Goal: Task Accomplishment & Management: Use online tool/utility

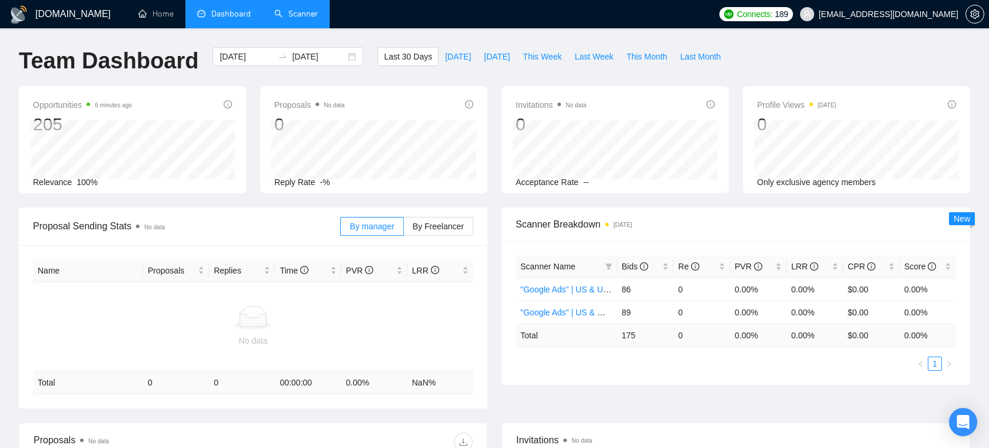
click at [301, 18] on link "Scanner" at bounding box center [296, 14] width 44 height 10
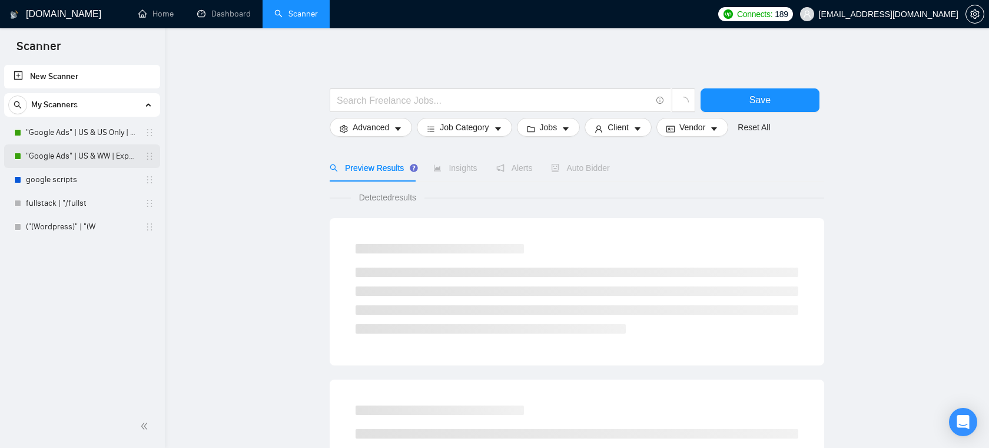
click at [110, 158] on link ""Google Ads" | US & WW | Expert" at bounding box center [82, 156] width 112 height 24
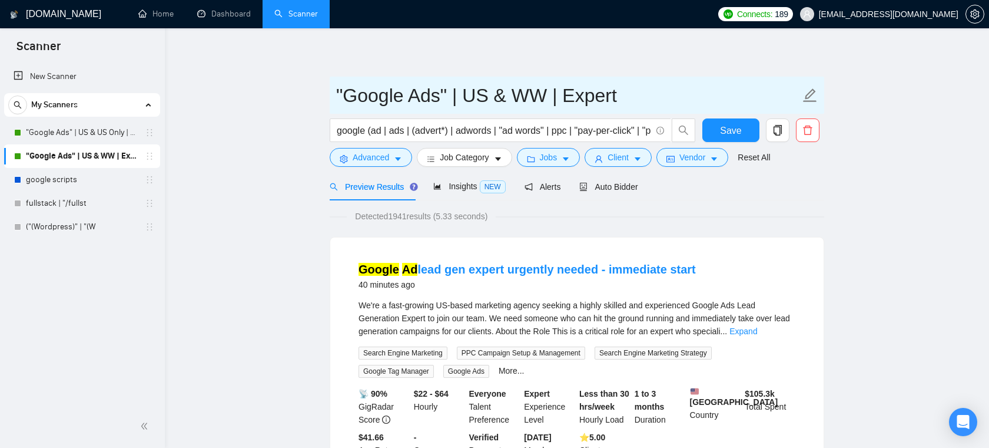
click at [429, 113] on span ""Google Ads" | US & WW | Expert" at bounding box center [577, 95] width 495 height 37
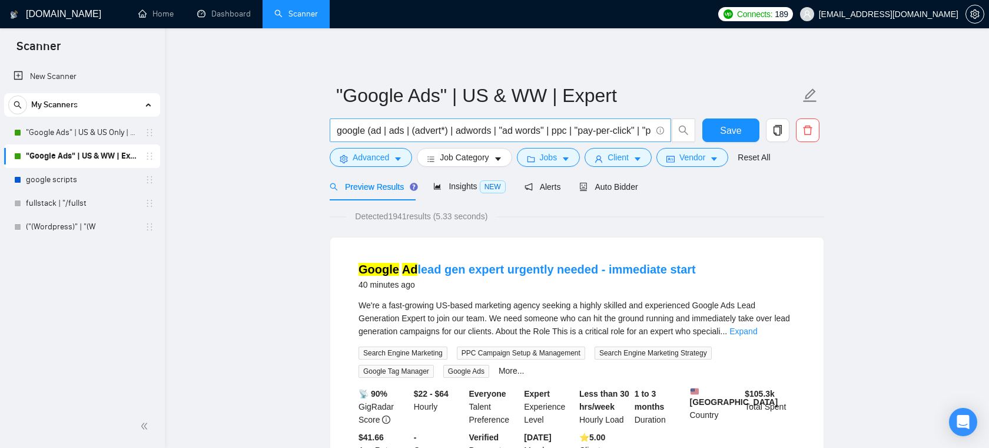
click at [425, 121] on span "google (ad | ads | (advert*) | adwords | "ad words" | ppc | "pay-per-click" | "…" at bounding box center [501, 130] width 342 height 24
click at [423, 128] on input "google (ad | ads | (advert*) | adwords | "ad words" | ppc | "pay-per-click" | "…" at bounding box center [494, 130] width 314 height 15
drag, startPoint x: 436, startPoint y: 131, endPoint x: 285, endPoint y: 131, distance: 150.7
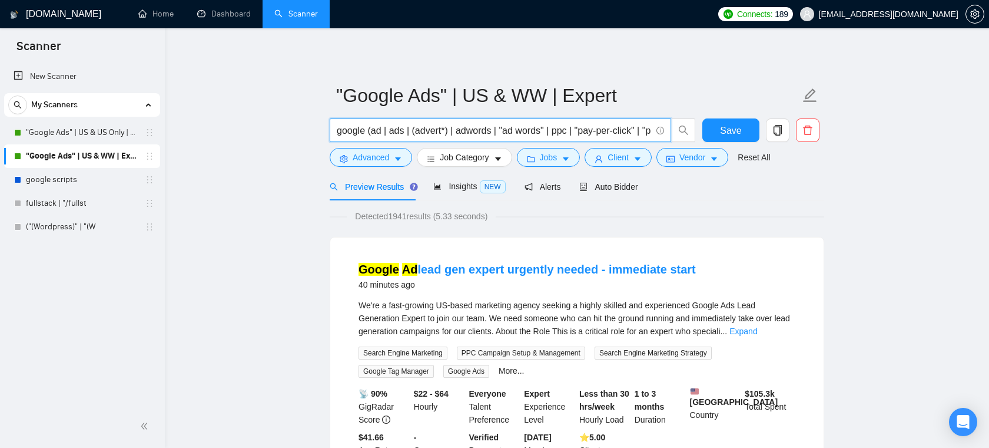
click at [638, 160] on icon "caret-down" at bounding box center [638, 159] width 8 height 8
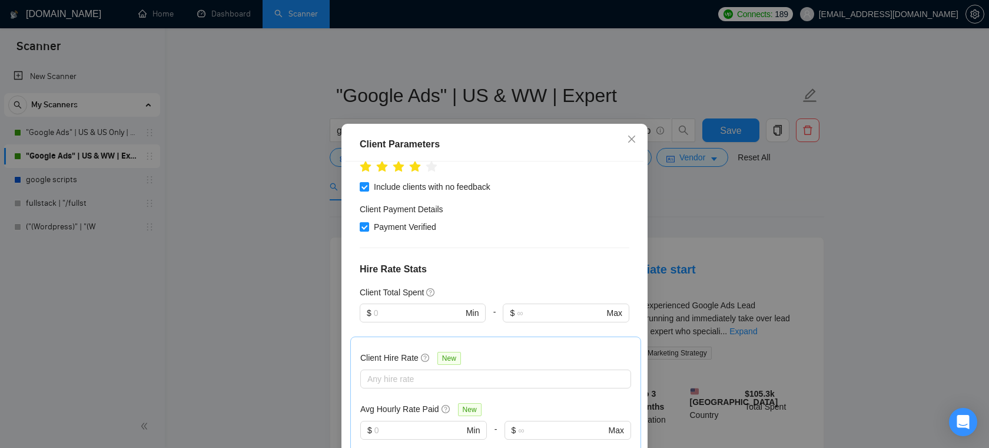
scroll to position [196, 0]
click at [629, 139] on icon "close" at bounding box center [631, 138] width 9 height 9
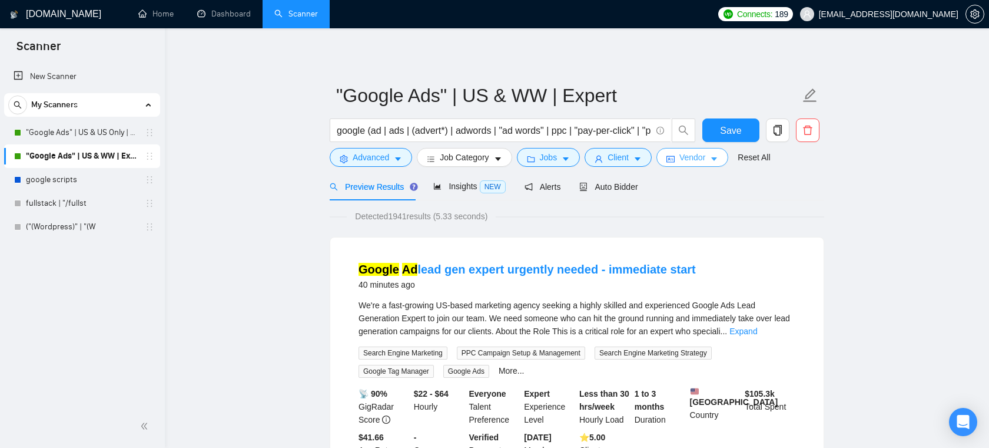
click at [690, 151] on span "Vendor" at bounding box center [693, 157] width 26 height 13
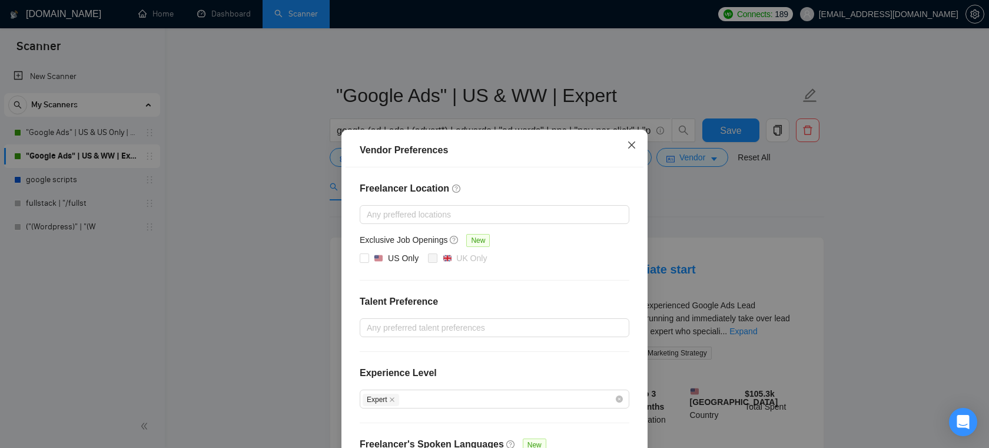
click at [634, 143] on icon "close" at bounding box center [631, 144] width 7 height 7
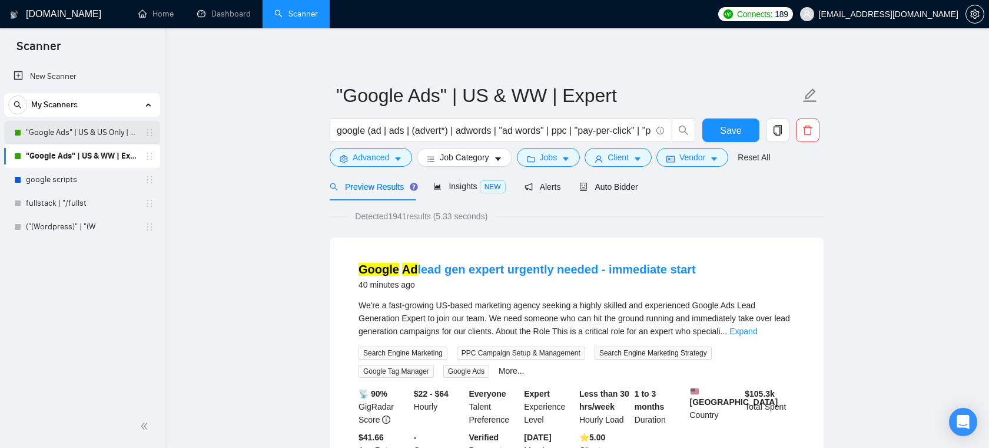
click at [95, 135] on link ""Google Ads" | US & US Only | Expert" at bounding box center [82, 133] width 112 height 24
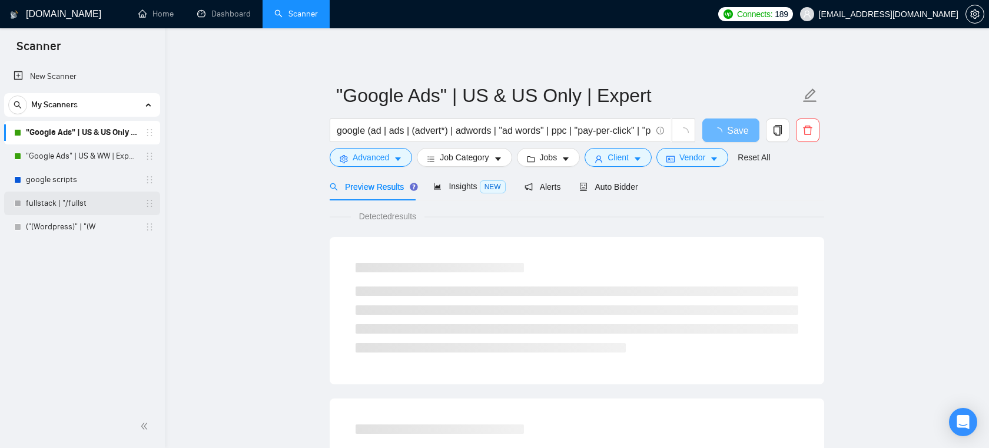
click at [70, 206] on link "fullstack | "/fullst" at bounding box center [82, 203] width 112 height 24
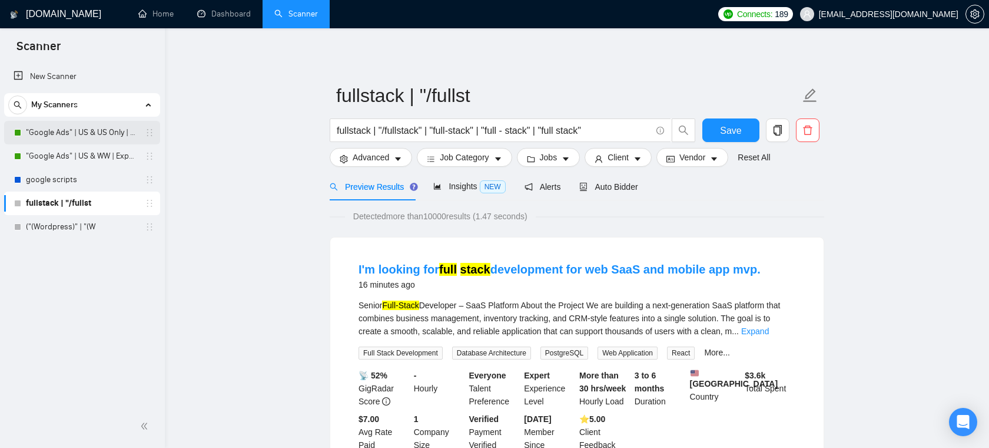
click at [114, 137] on link ""Google Ads" | US & US Only | Expert" at bounding box center [82, 133] width 112 height 24
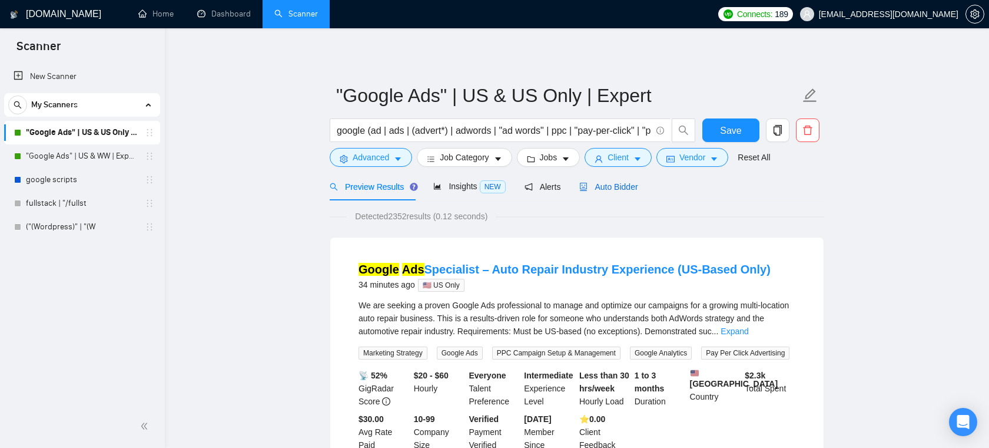
click at [619, 190] on span "Auto Bidder" at bounding box center [608, 186] width 58 height 9
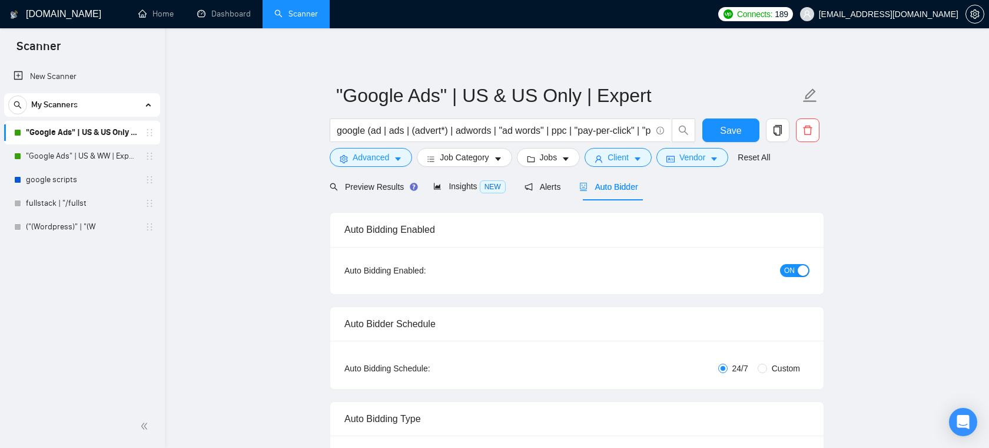
checkbox input "true"
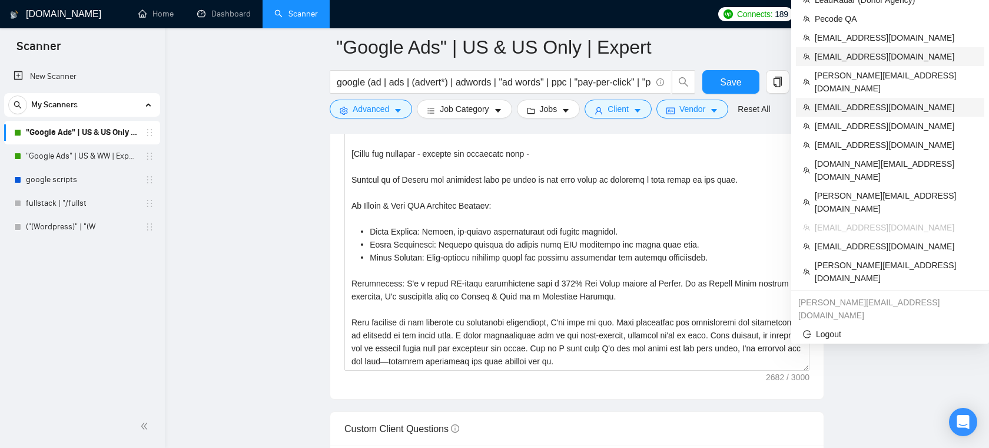
scroll to position [1377, 0]
click at [876, 157] on span "dee7.office@gmail.com" at bounding box center [896, 170] width 163 height 26
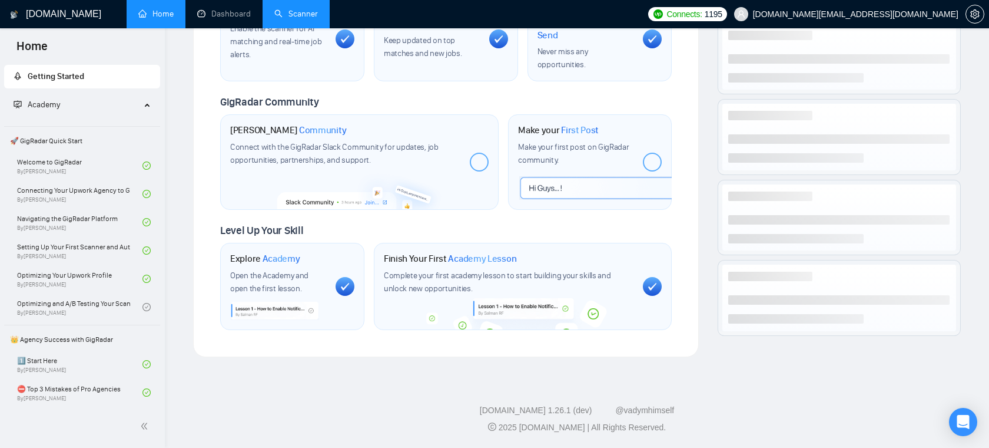
scroll to position [478, 0]
click at [294, 19] on link "Scanner" at bounding box center [296, 14] width 44 height 10
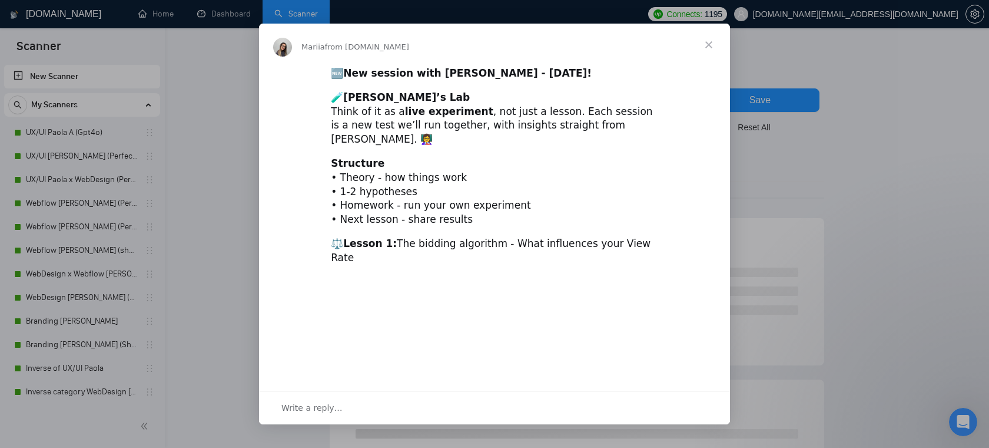
click at [83, 133] on div "Intercom messenger" at bounding box center [494, 224] width 989 height 448
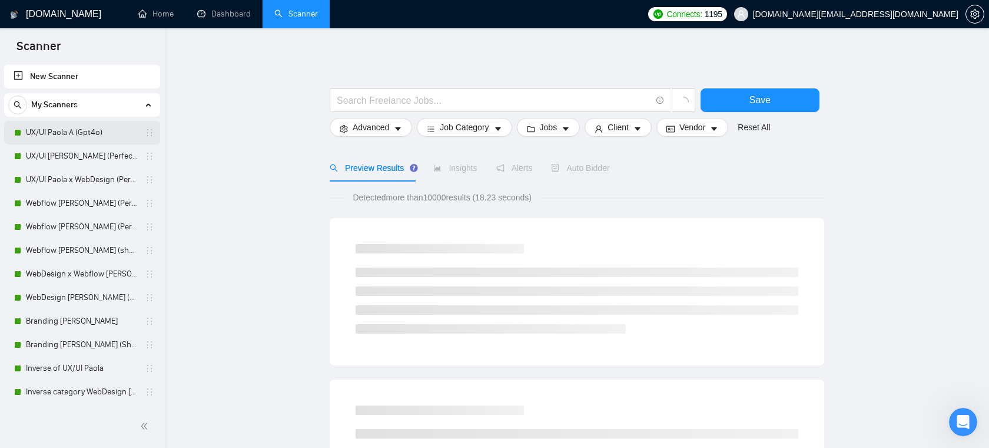
click at [70, 128] on link "UX/UI Paola A (Gpt4o)" at bounding box center [82, 133] width 112 height 24
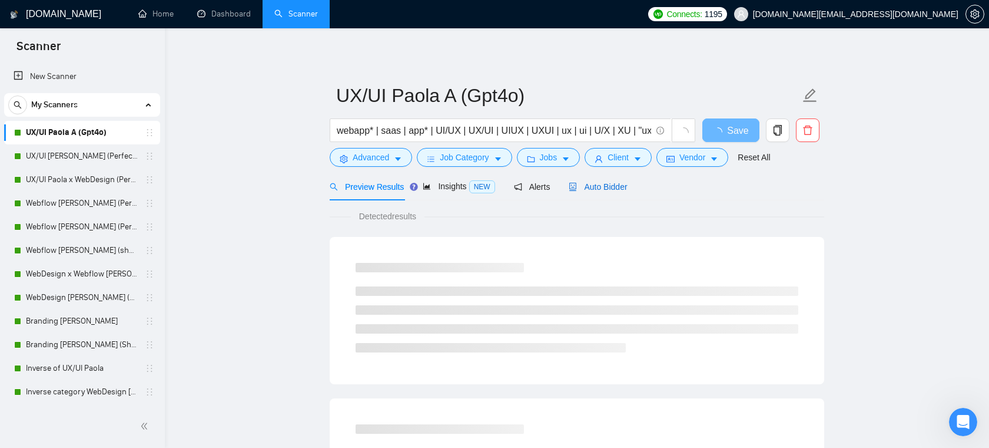
click at [599, 183] on span "Auto Bidder" at bounding box center [598, 186] width 58 height 9
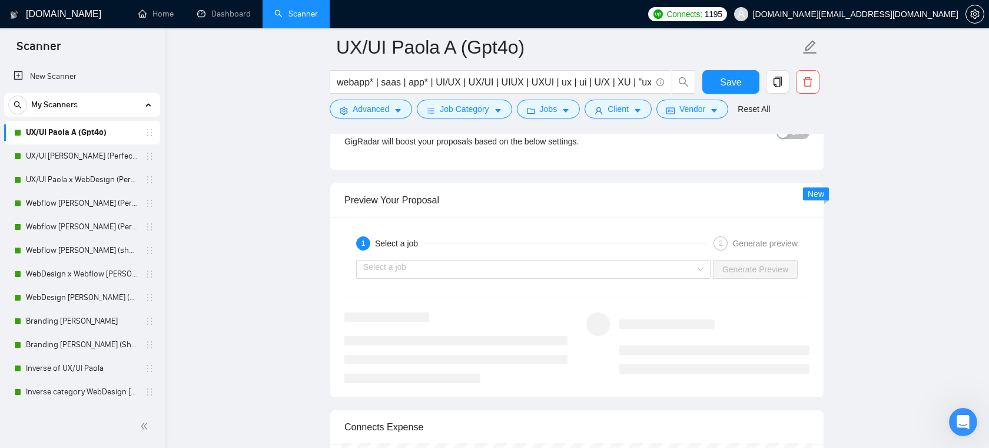
scroll to position [2436, 0]
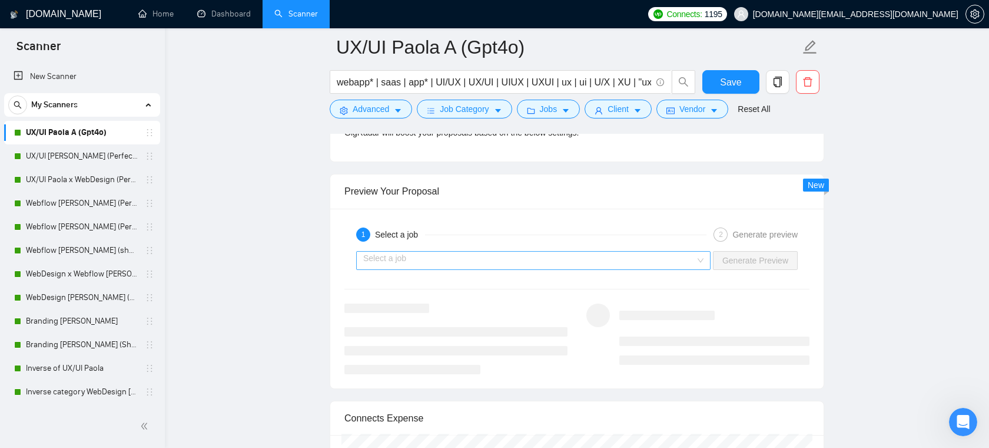
click at [559, 261] on input "search" at bounding box center [529, 260] width 332 height 18
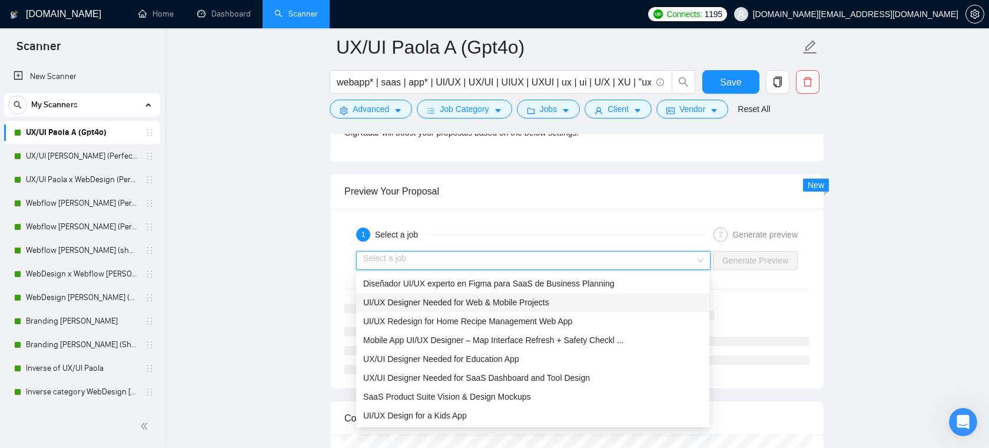
click at [489, 310] on div "UI/UX Designer Needed for Web & Mobile Projects" at bounding box center [532, 302] width 353 height 19
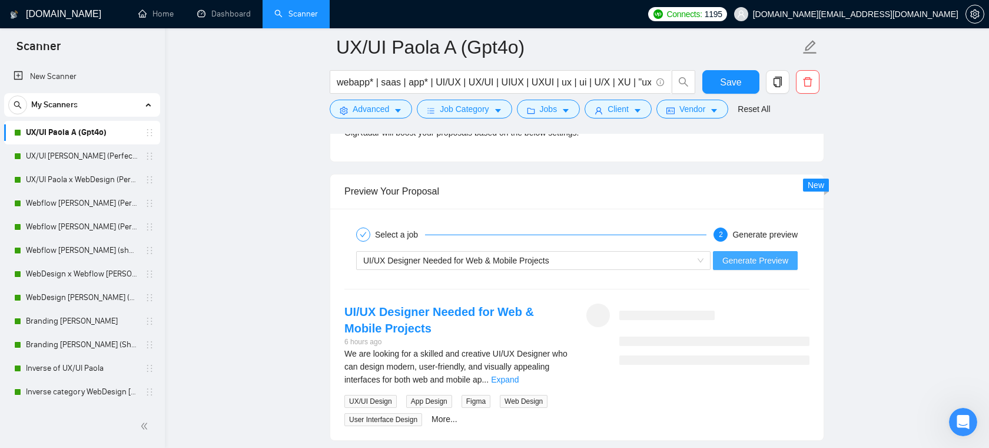
click at [763, 262] on span "Generate Preview" at bounding box center [756, 260] width 66 height 13
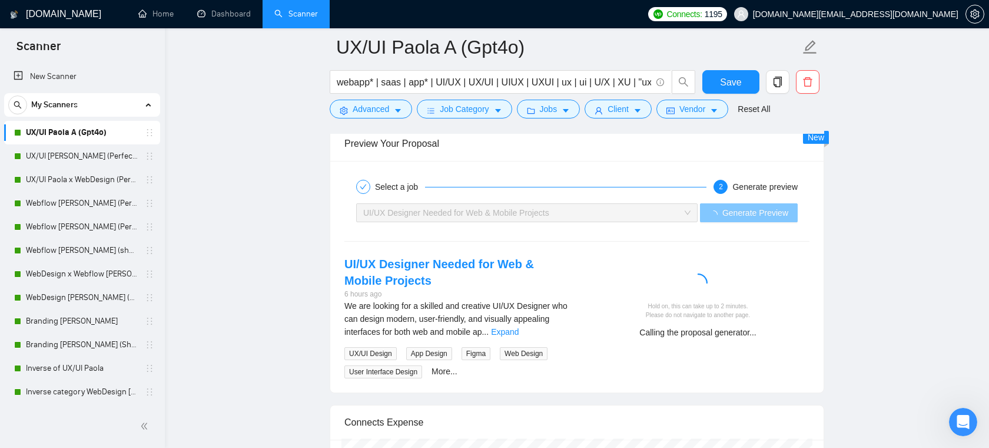
scroll to position [2492, 0]
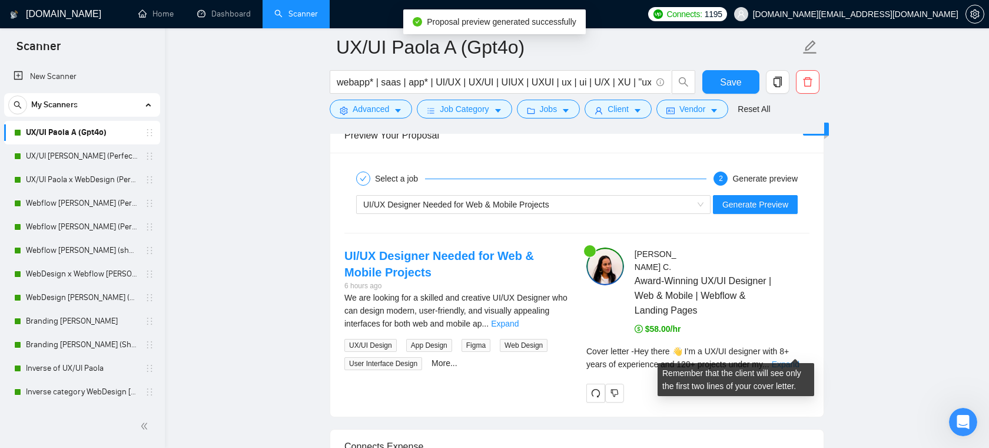
click at [788, 359] on link "Expand" at bounding box center [786, 363] width 28 height 9
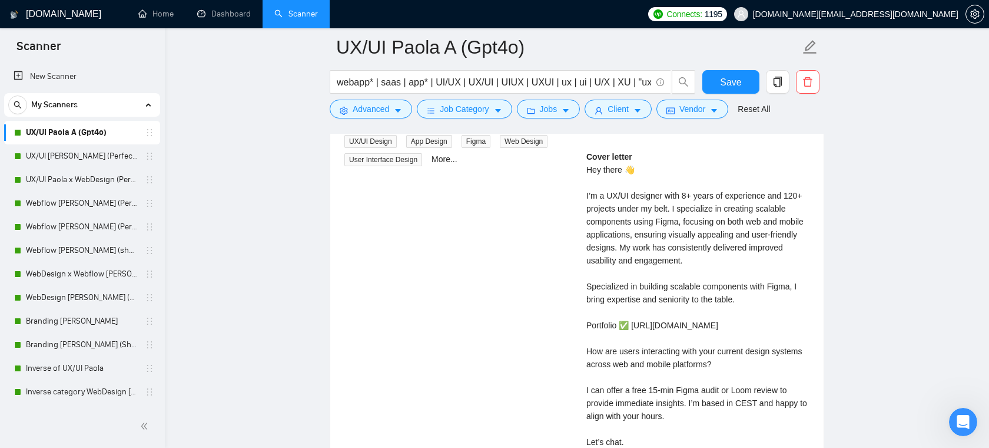
scroll to position [2699, 0]
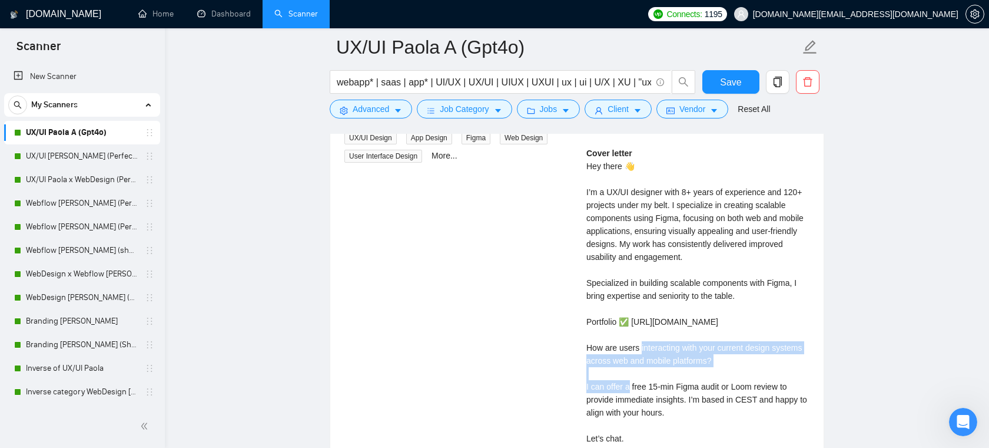
drag, startPoint x: 763, startPoint y: 347, endPoint x: 595, endPoint y: 324, distance: 170.0
click at [595, 324] on div "Cover letter Hey there 👋 I’m a UX/UI designer with 8+ years of experience and 1…" at bounding box center [698, 309] width 223 height 324
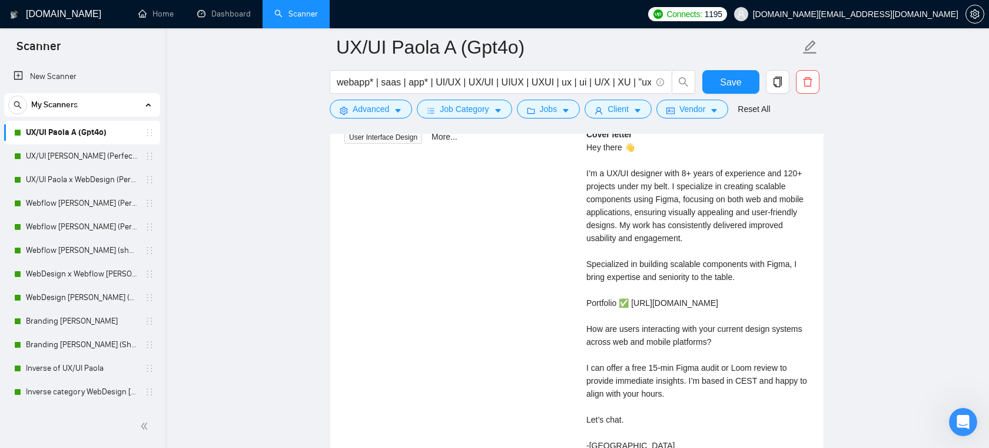
click at [641, 359] on div "Cover letter Hey there 👋 I’m a UX/UI designer with 8+ years of experience and 1…" at bounding box center [698, 290] width 223 height 324
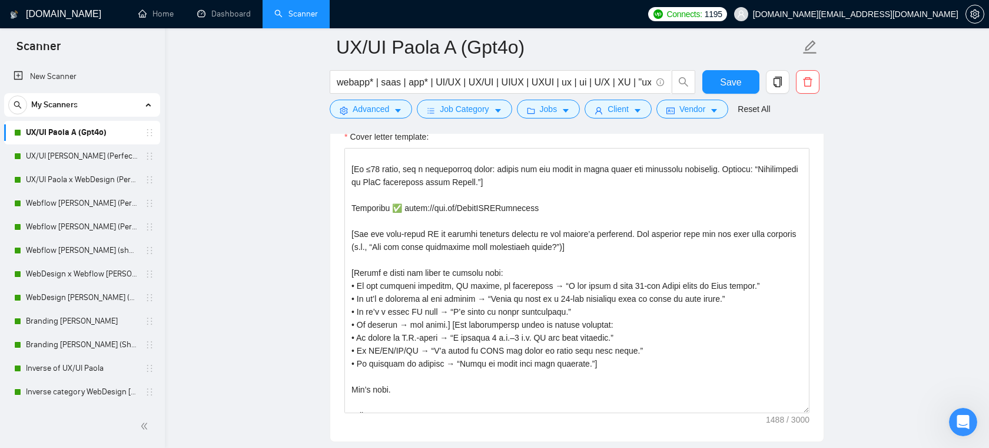
scroll to position [74, 0]
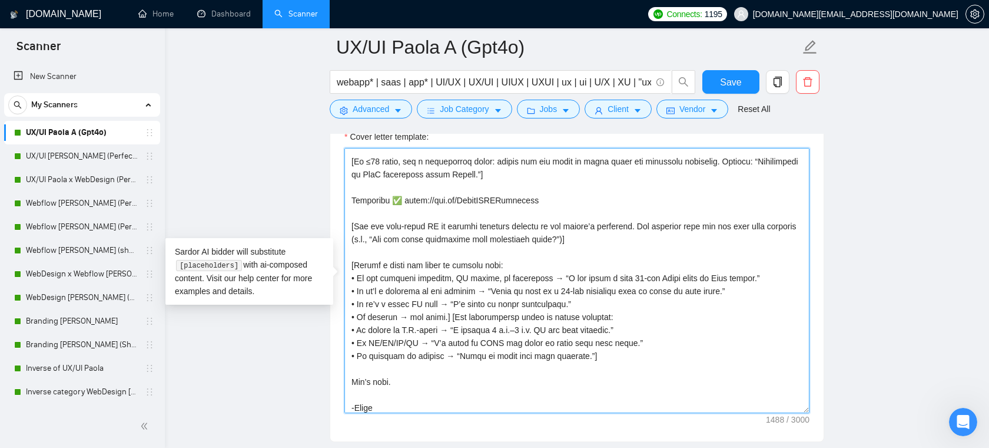
drag, startPoint x: 370, startPoint y: 291, endPoint x: 537, endPoint y: 306, distance: 167.3
click at [537, 306] on textarea "Cover letter template:" at bounding box center [576, 280] width 465 height 265
click at [602, 301] on textarea "Cover letter template:" at bounding box center [576, 280] width 465 height 265
click at [549, 316] on textarea "Cover letter template:" at bounding box center [576, 280] width 465 height 265
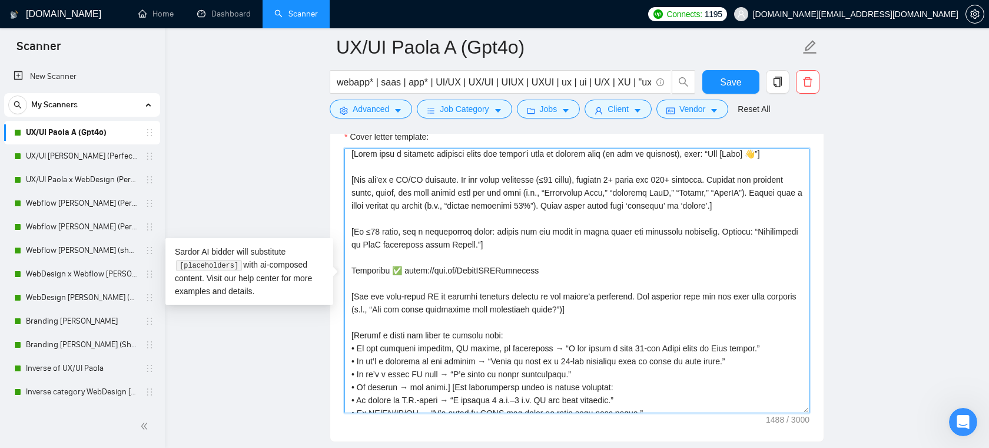
scroll to position [0, 0]
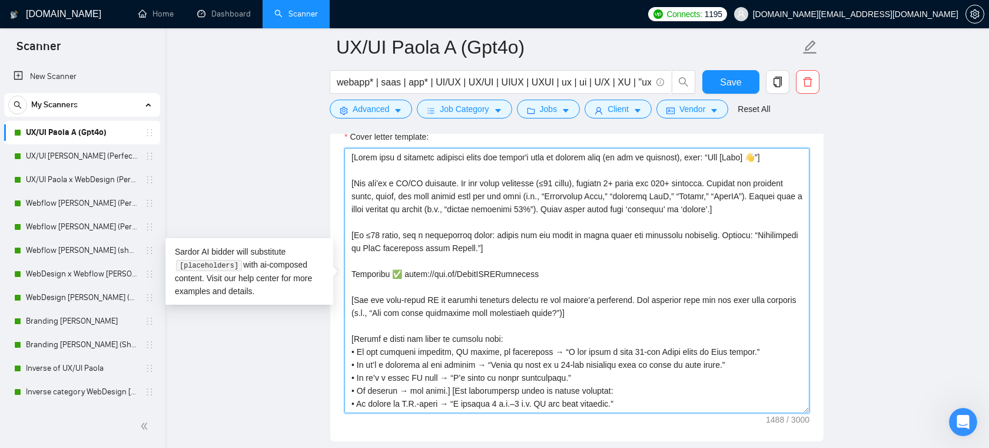
click at [523, 288] on textarea "Cover letter template:" at bounding box center [576, 280] width 465 height 265
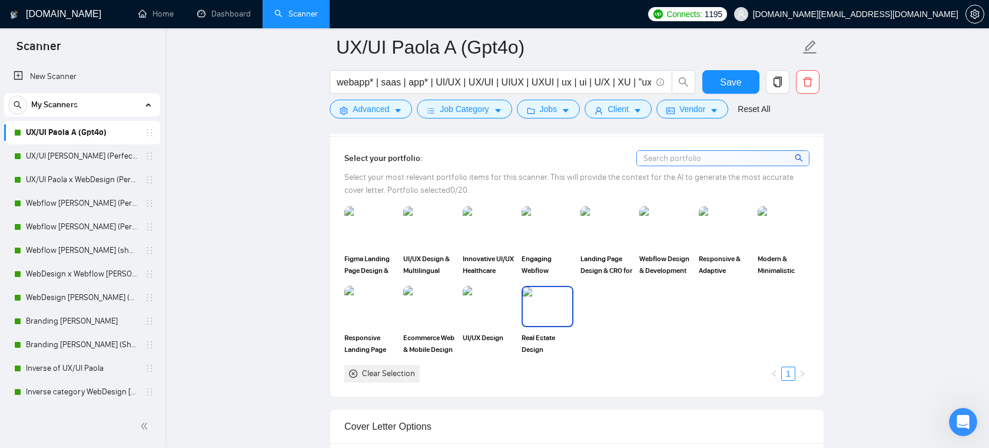
scroll to position [1226, 0]
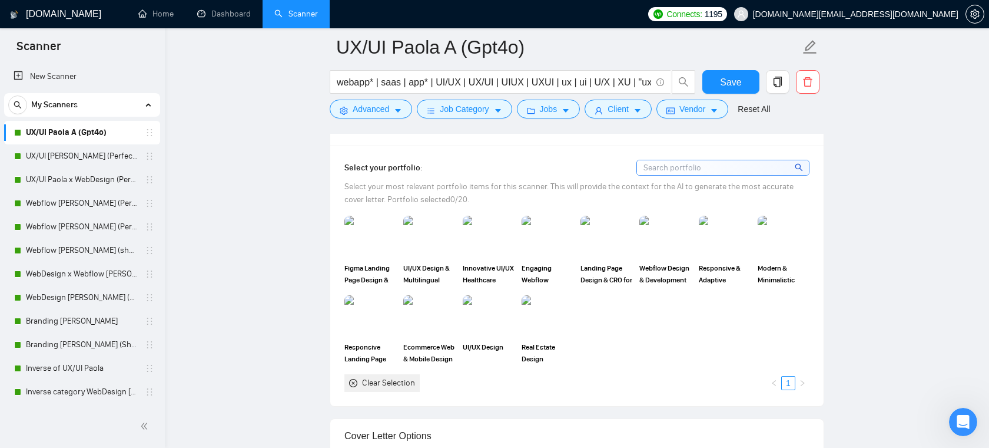
drag, startPoint x: 652, startPoint y: 187, endPoint x: 661, endPoint y: 187, distance: 9.4
click at [661, 187] on span "Select your most relevant portfolio items for this scanner. This will provide t…" at bounding box center [568, 192] width 449 height 23
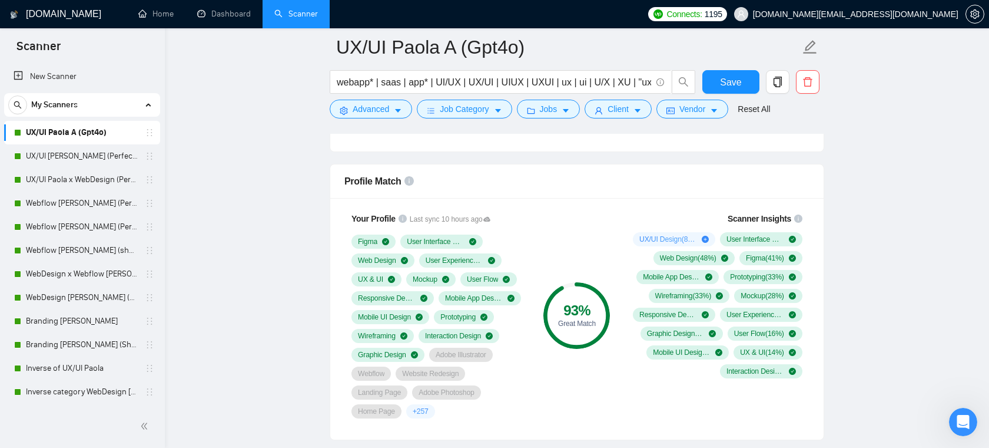
scroll to position [883, 0]
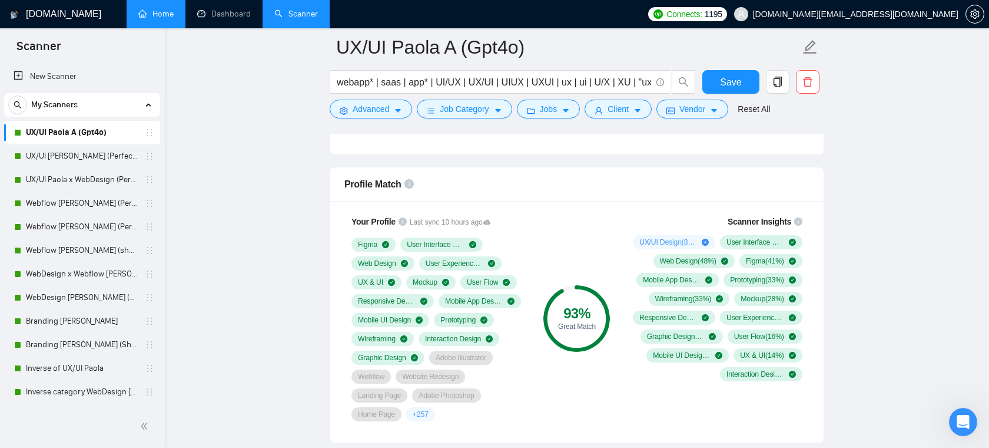
click at [163, 10] on link "Home" at bounding box center [155, 14] width 35 height 10
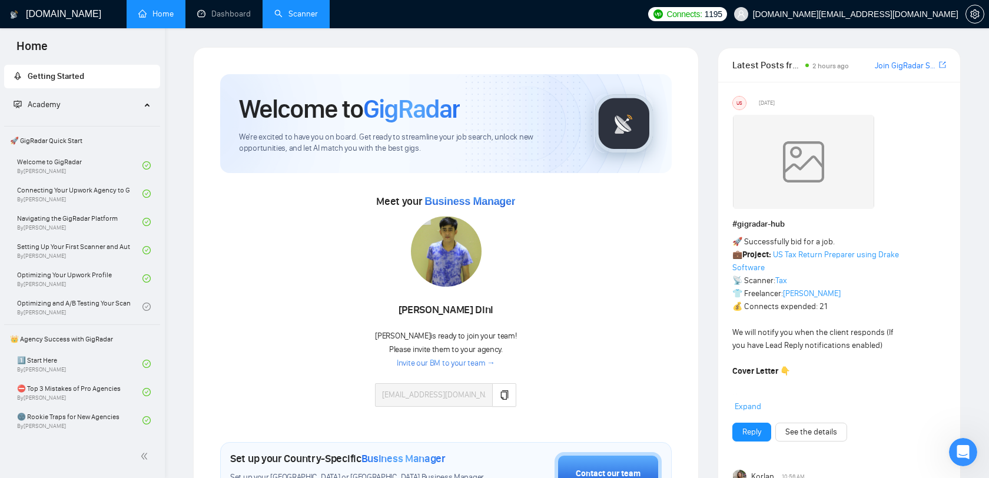
click at [294, 18] on link "Scanner" at bounding box center [296, 14] width 44 height 10
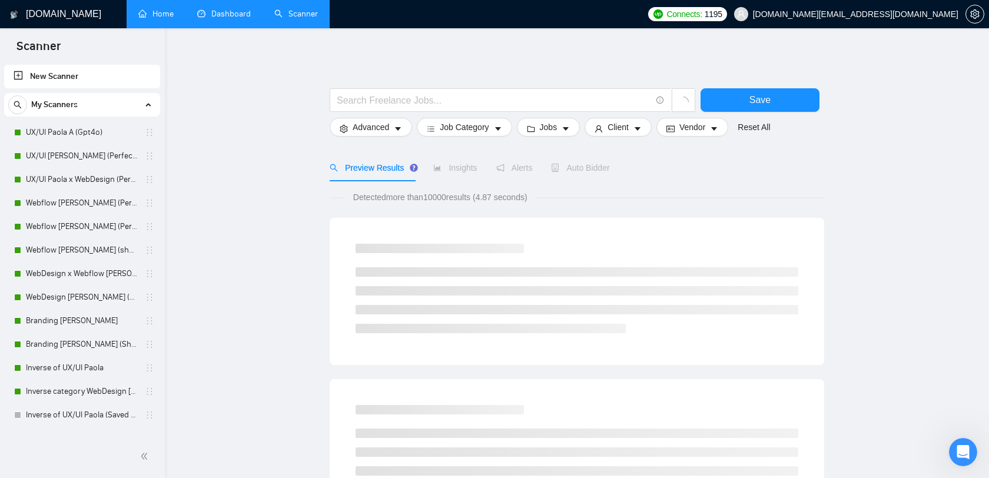
click at [241, 16] on link "Dashboard" at bounding box center [224, 14] width 54 height 10
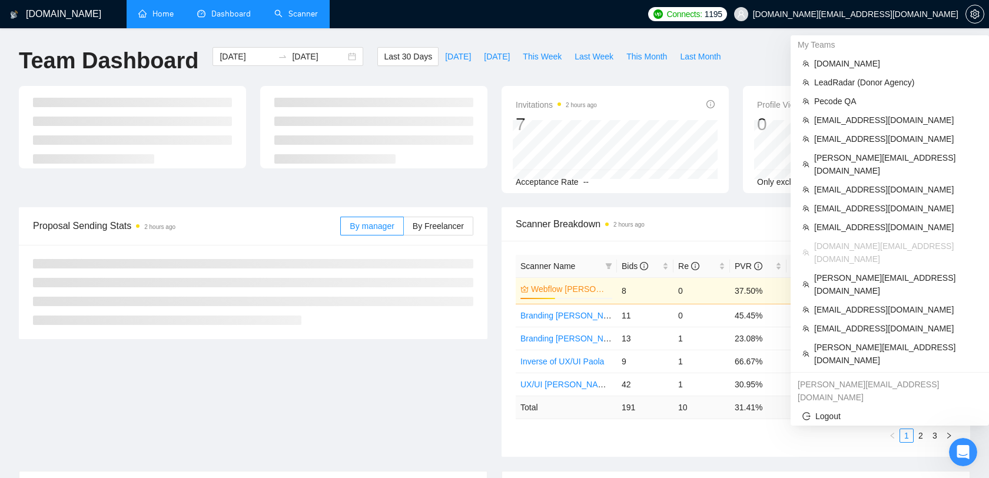
click at [929, 14] on span "dee7.office@gmail.com" at bounding box center [856, 14] width 206 height 0
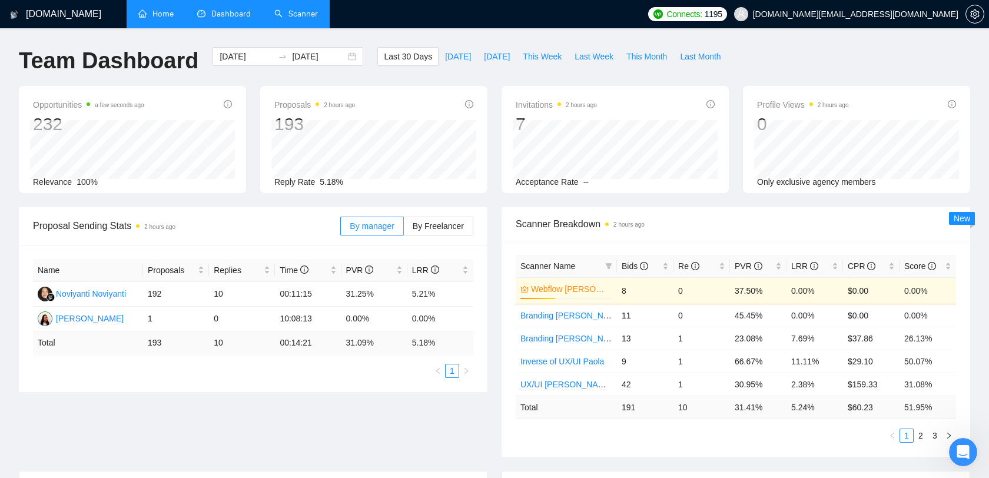
click at [914, 14] on span "dee7.office@gmail.com" at bounding box center [856, 14] width 206 height 0
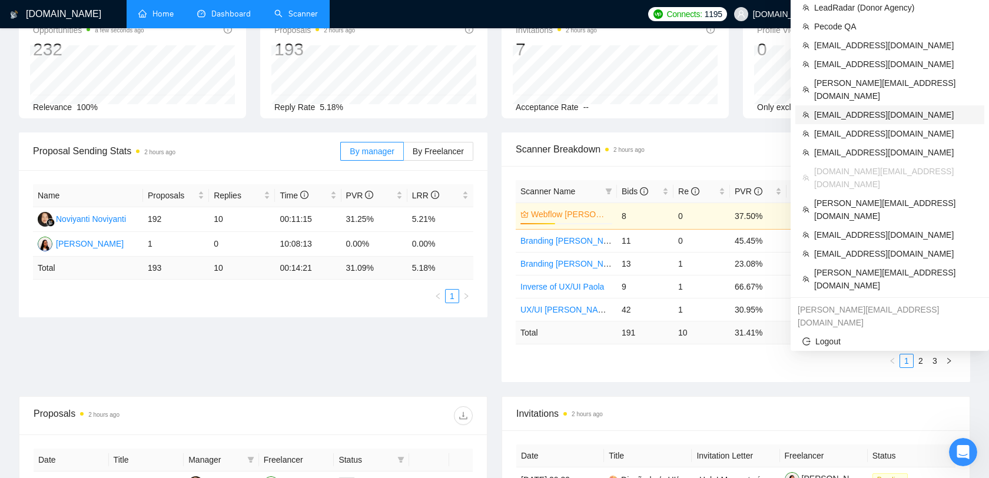
scroll to position [76, 0]
click at [851, 227] on span "[EMAIL_ADDRESS][DOMAIN_NAME]" at bounding box center [895, 233] width 163 height 13
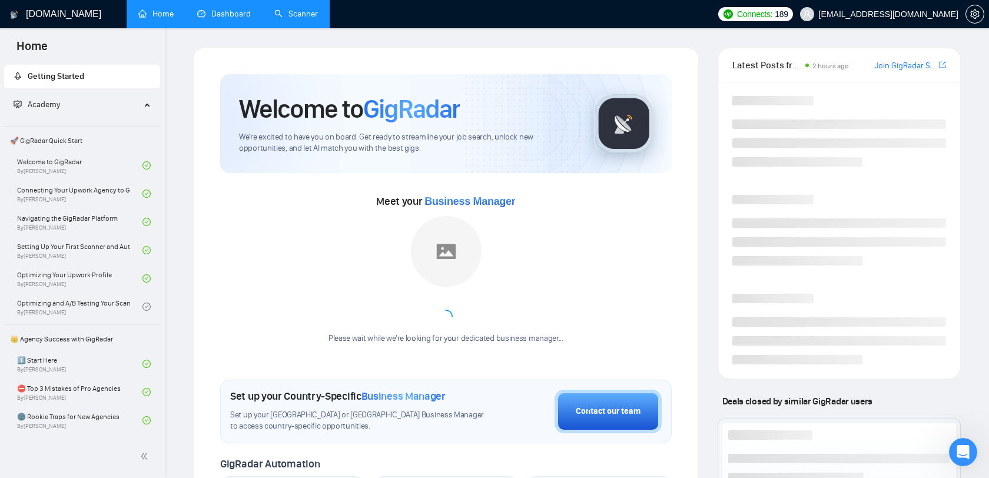
click at [213, 18] on link "Dashboard" at bounding box center [224, 14] width 54 height 10
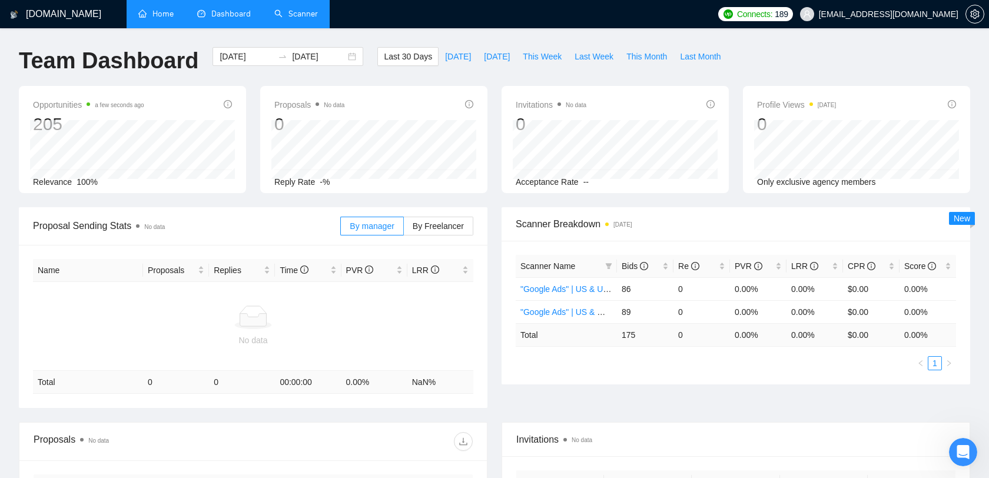
click at [304, 15] on link "Scanner" at bounding box center [296, 14] width 44 height 10
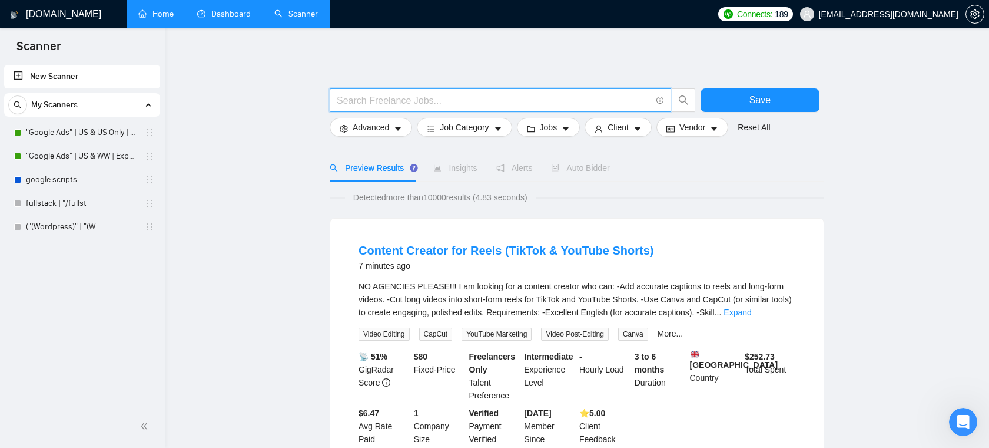
click at [467, 103] on input "text" at bounding box center [494, 100] width 314 height 15
paste input "(amazon*) (ad | ads | (advert*) | (campaign*) | (compain*) | ppc | "pay-per-cli…"
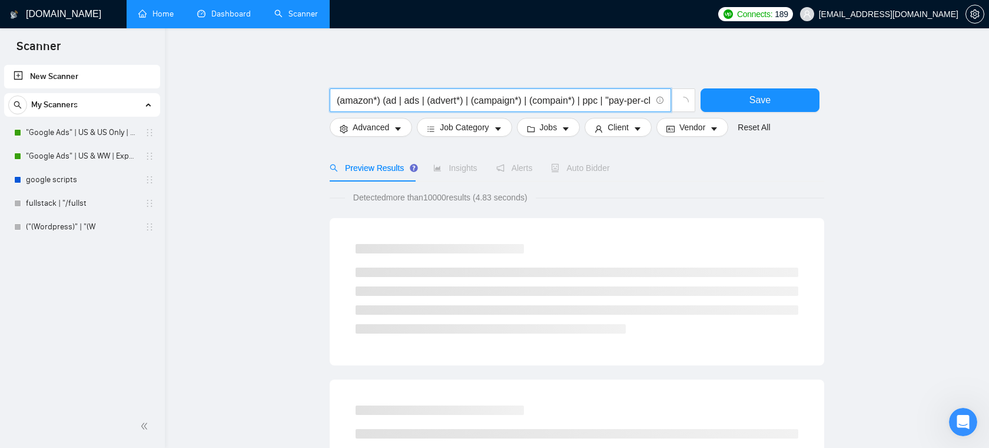
drag, startPoint x: 479, startPoint y: 99, endPoint x: 296, endPoint y: 98, distance: 183.1
click at [355, 99] on input "(amazon*) (ad | ads | (advert*) | (campaign*) | (compain*) | ppc | "pay-per-cli…" at bounding box center [494, 100] width 314 height 15
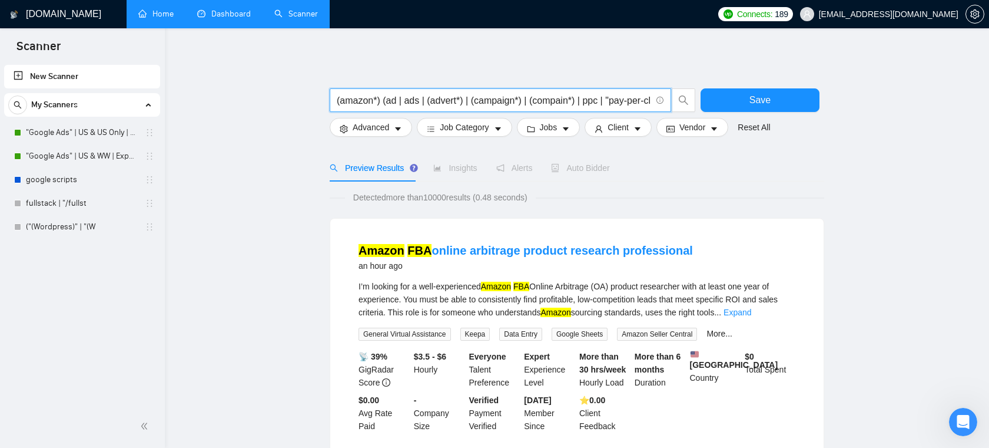
drag, startPoint x: 366, startPoint y: 98, endPoint x: 546, endPoint y: 104, distance: 180.9
click at [546, 104] on input "(amazon*) (ad | ads | (advert*) | (campaign*) | (compain*) | ppc | "pay-per-cli…" at bounding box center [494, 100] width 314 height 15
drag, startPoint x: 560, startPoint y: 102, endPoint x: 511, endPoint y: 104, distance: 49.5
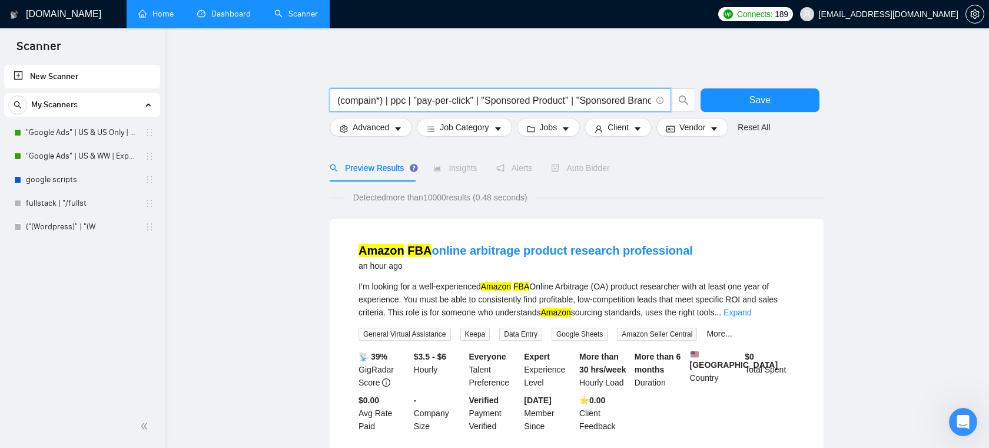
click at [511, 104] on input "(amazon*) (ad | ads | (advert*) | (campaign*) | (compain*) | ppc | "pay-per-cli…" at bounding box center [494, 100] width 314 height 15
click at [392, 103] on input "(amazon*) (ad | ads | (advert*) | (campaign*) | (compain*) | ppc | "pay-per-cli…" at bounding box center [494, 100] width 314 height 15
drag, startPoint x: 545, startPoint y: 103, endPoint x: 645, endPoint y: 104, distance: 100.7
click at [645, 104] on input "(amazon*) (ad | ads | (advert*) | (campaign*) | (compain*) | ppc | "pay-per-cli…" at bounding box center [494, 100] width 314 height 15
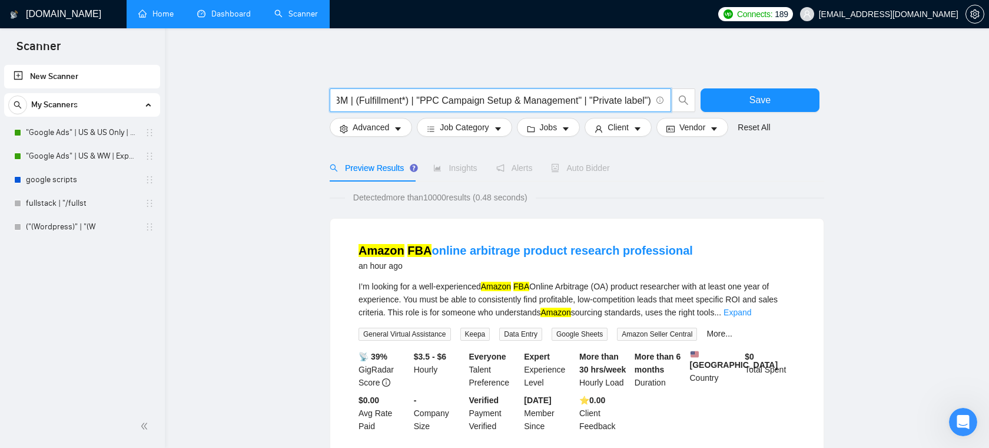
type input "(amazon*) (ad | ads | (advert*) | (campaign*) | (compain*) | ppc | "pay-per-cli…"
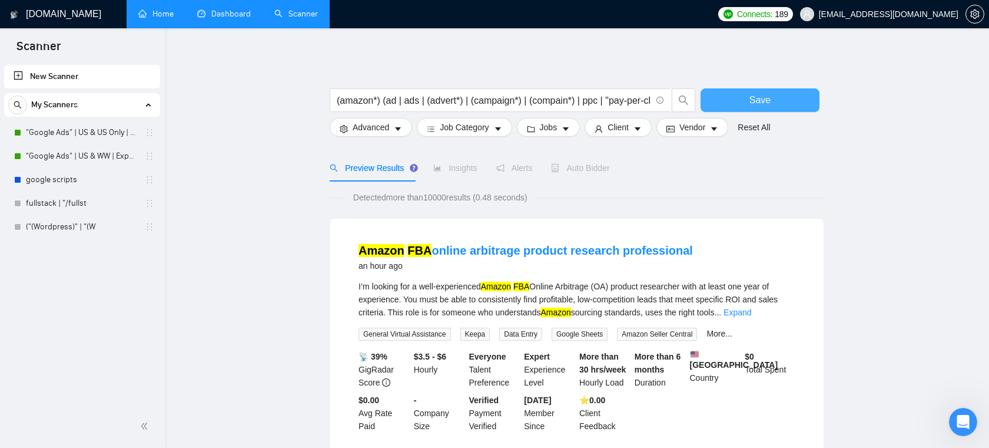
click at [737, 105] on button "Save" at bounding box center [760, 100] width 119 height 24
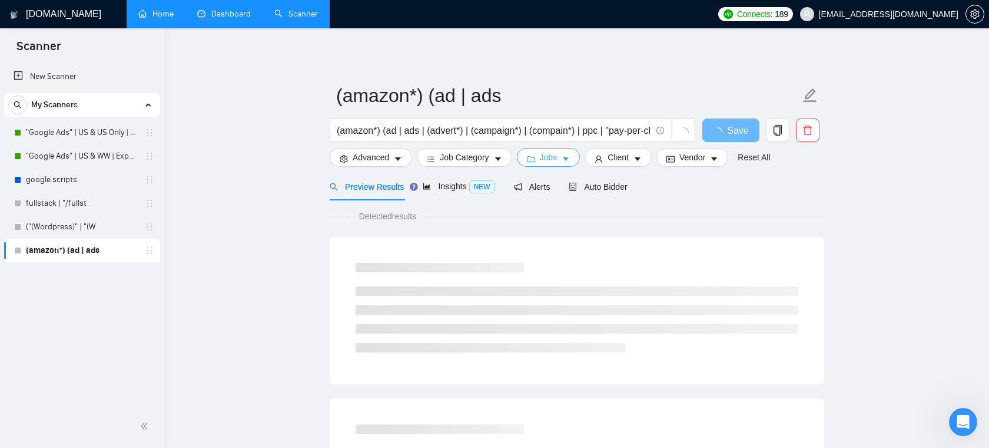
click at [554, 163] on span "Jobs" at bounding box center [549, 157] width 18 height 13
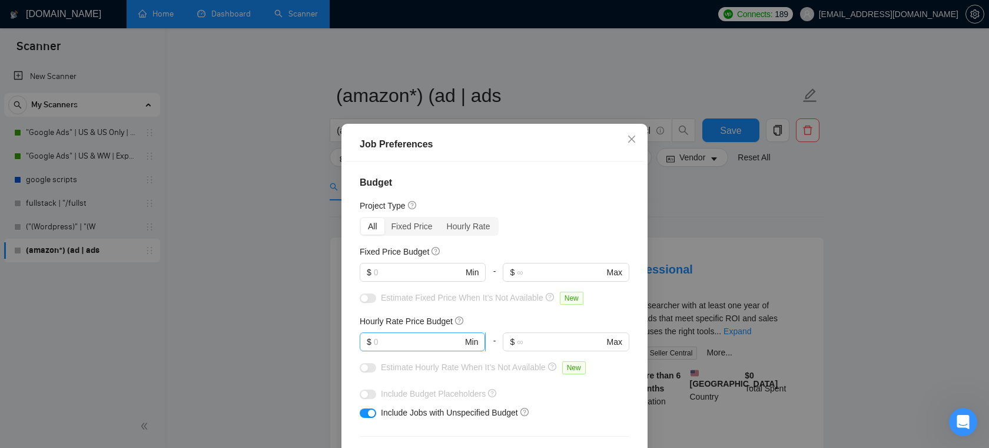
click at [405, 335] on input "text" at bounding box center [418, 341] width 89 height 13
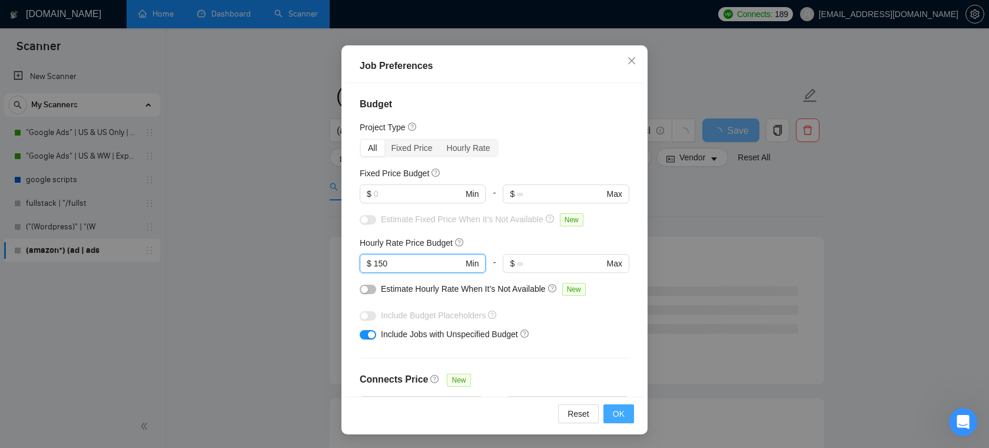
type input "150"
click at [619, 407] on span "OK" at bounding box center [619, 413] width 12 height 13
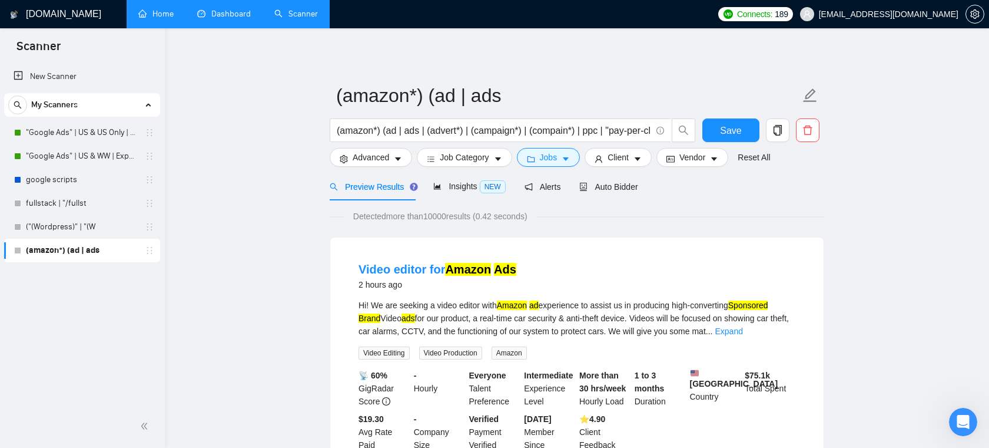
scroll to position [26, 0]
click at [449, 188] on span "Insights NEW" at bounding box center [469, 185] width 72 height 9
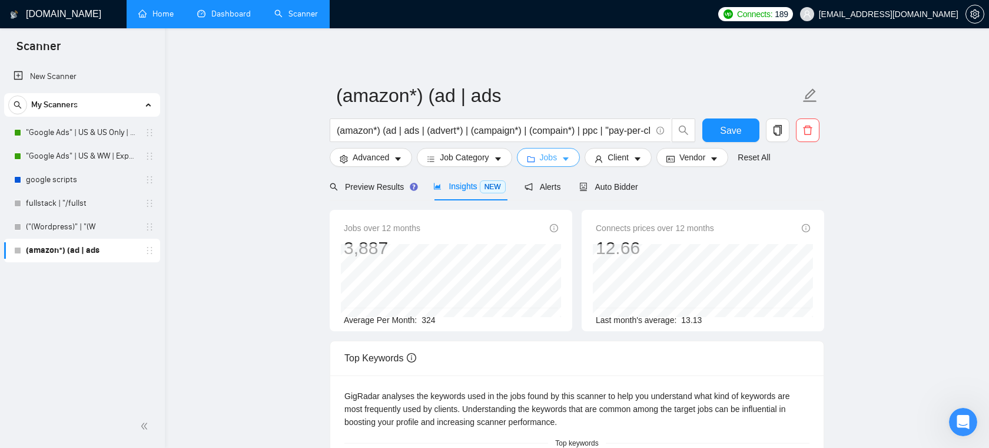
click at [552, 154] on span "Jobs" at bounding box center [549, 157] width 18 height 13
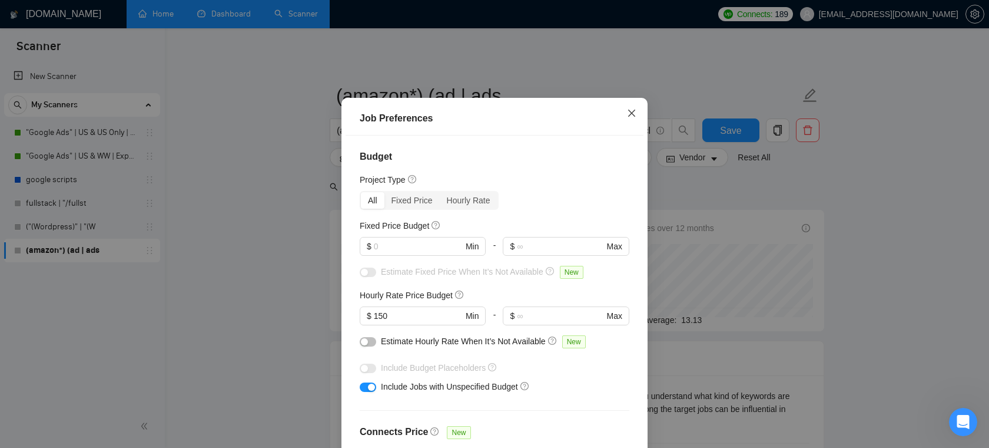
click at [631, 118] on icon "close" at bounding box center [631, 112] width 9 height 9
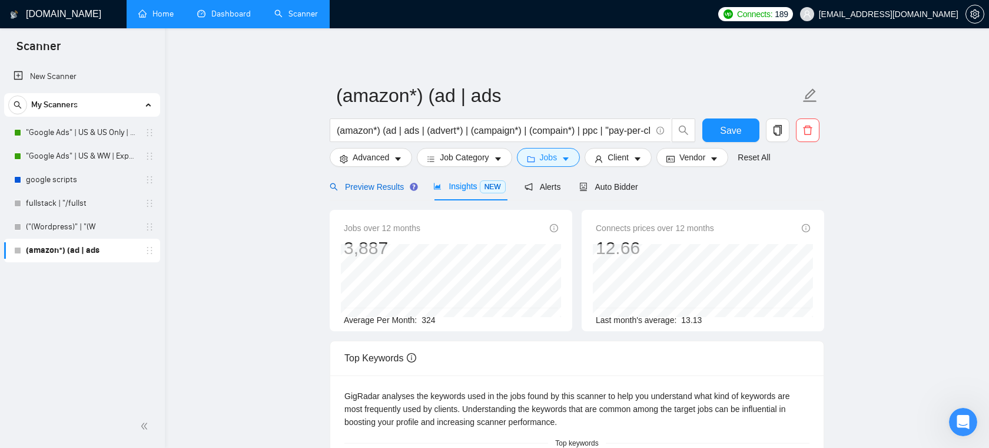
click at [383, 188] on span "Preview Results" at bounding box center [372, 186] width 85 height 9
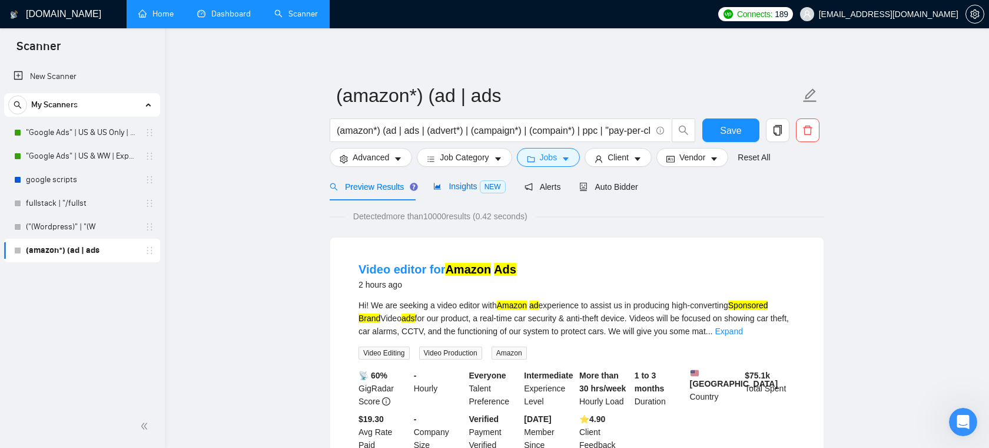
click at [455, 180] on div "Insights NEW" at bounding box center [469, 187] width 72 height 14
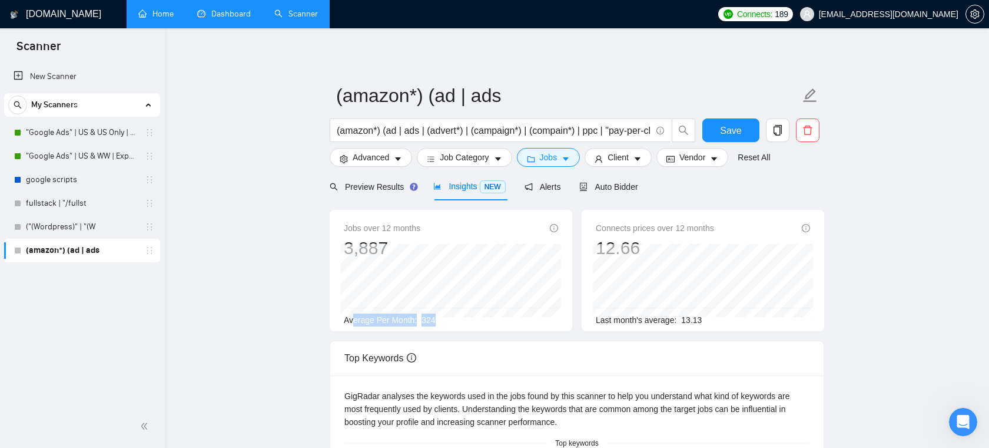
drag, startPoint x: 440, startPoint y: 319, endPoint x: 352, endPoint y: 317, distance: 88.9
click at [352, 317] on div "Average Per Month: 324" at bounding box center [451, 319] width 214 height 13
click at [420, 322] on div "Average Per Month: 324" at bounding box center [451, 319] width 214 height 13
drag, startPoint x: 344, startPoint y: 320, endPoint x: 455, endPoint y: 319, distance: 110.7
click at [455, 319] on div "Average Per Month: 324" at bounding box center [451, 319] width 214 height 13
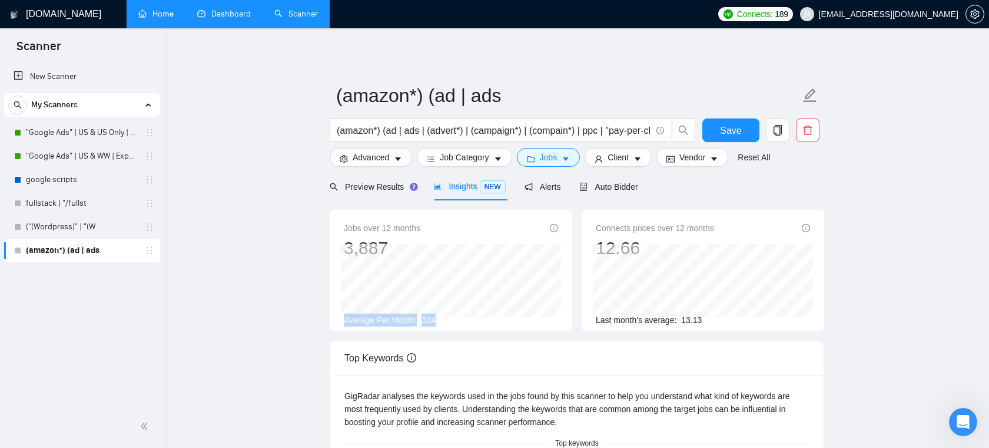
click at [460, 319] on div "Average Per Month: 324" at bounding box center [451, 319] width 214 height 13
click at [385, 187] on span "Preview Results" at bounding box center [372, 186] width 85 height 9
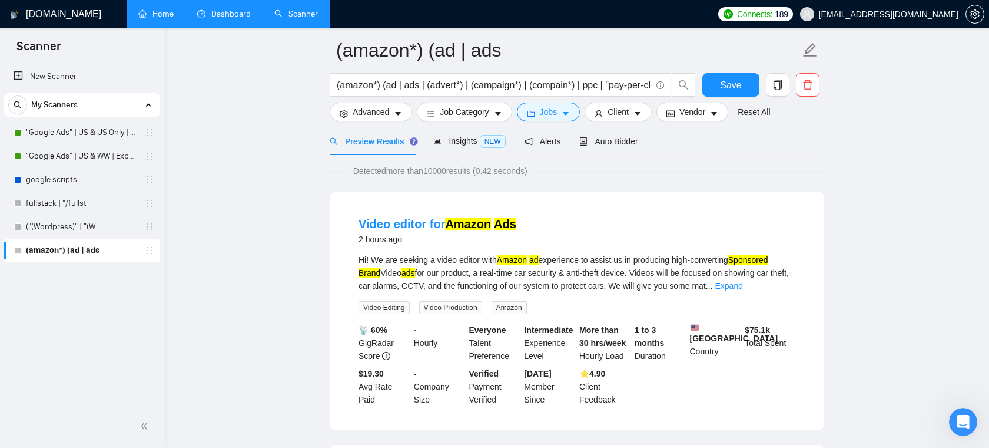
scroll to position [52, 0]
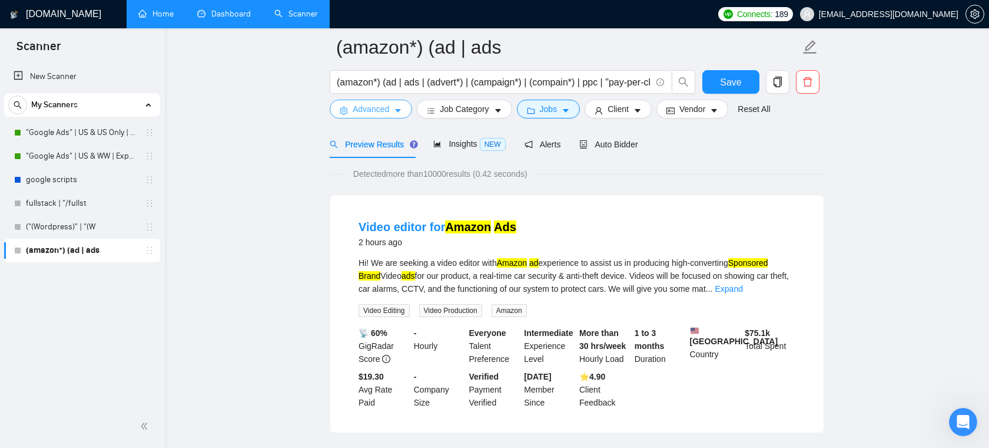
click at [373, 108] on span "Advanced" at bounding box center [371, 108] width 37 height 13
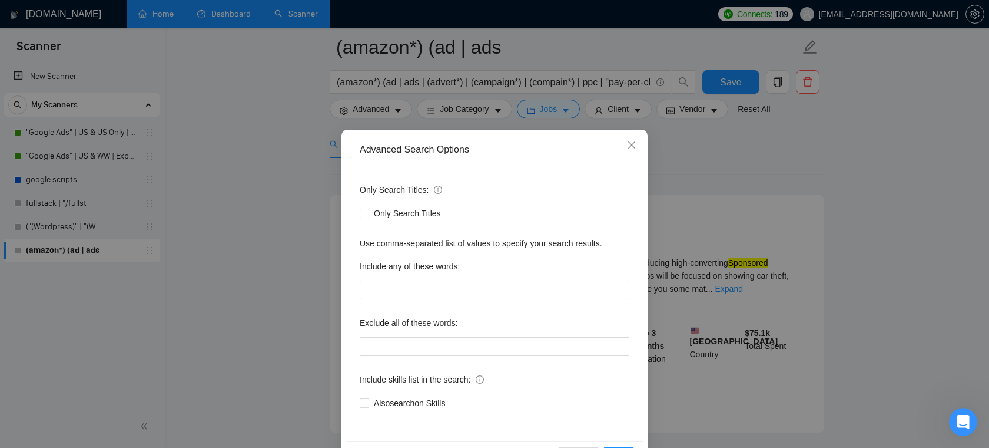
scroll to position [18, 0]
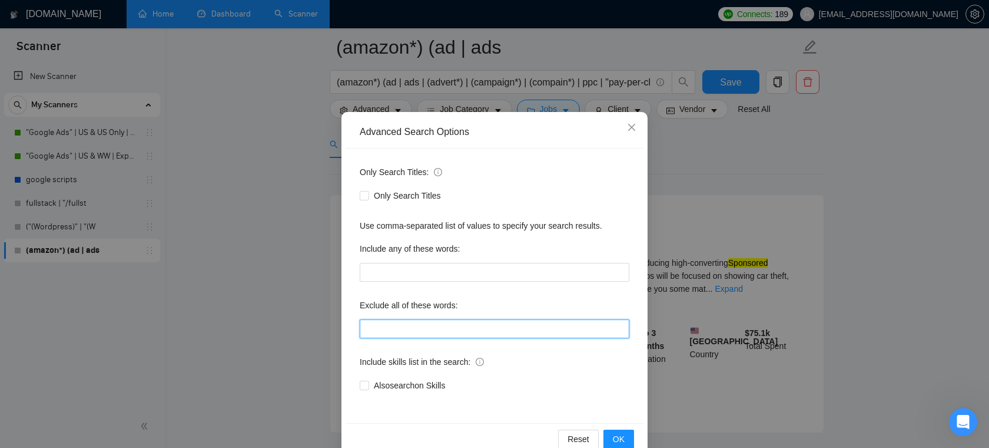
click at [445, 328] on input "text" at bounding box center [495, 328] width 270 height 19
click at [455, 297] on label "Exclude all of these words:" at bounding box center [409, 305] width 98 height 19
click at [443, 320] on input "text" at bounding box center [495, 328] width 270 height 19
click at [632, 128] on icon "close" at bounding box center [631, 127] width 7 height 7
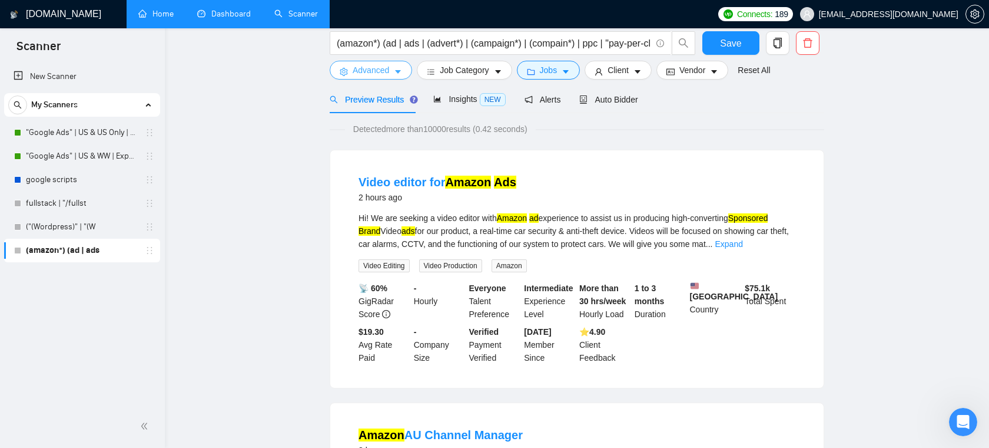
scroll to position [0, 0]
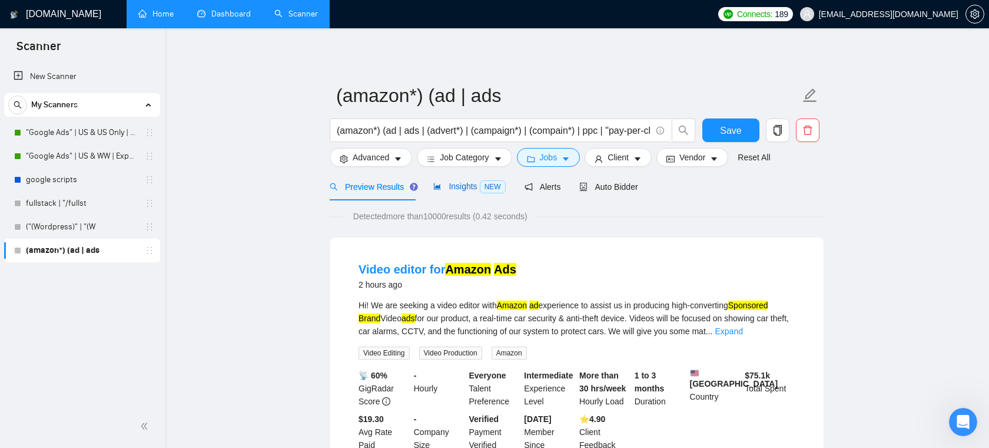
click at [462, 188] on span "Insights NEW" at bounding box center [469, 185] width 72 height 9
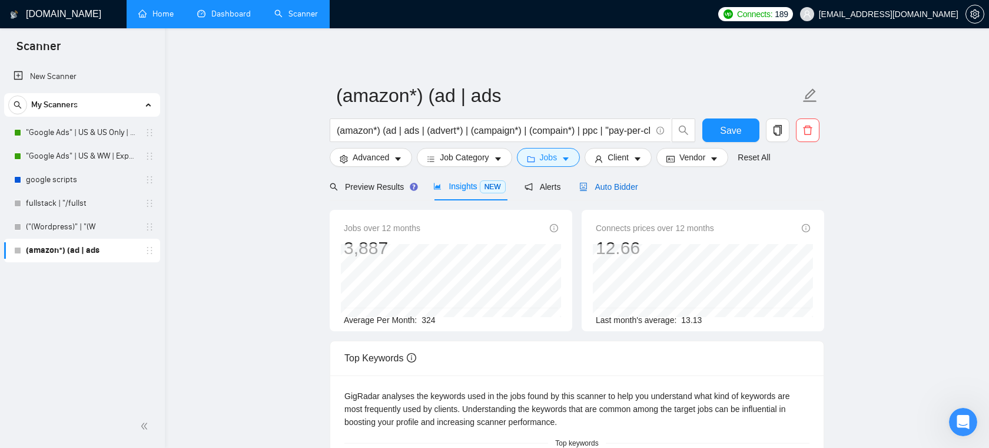
click at [619, 185] on span "Auto Bidder" at bounding box center [608, 186] width 58 height 9
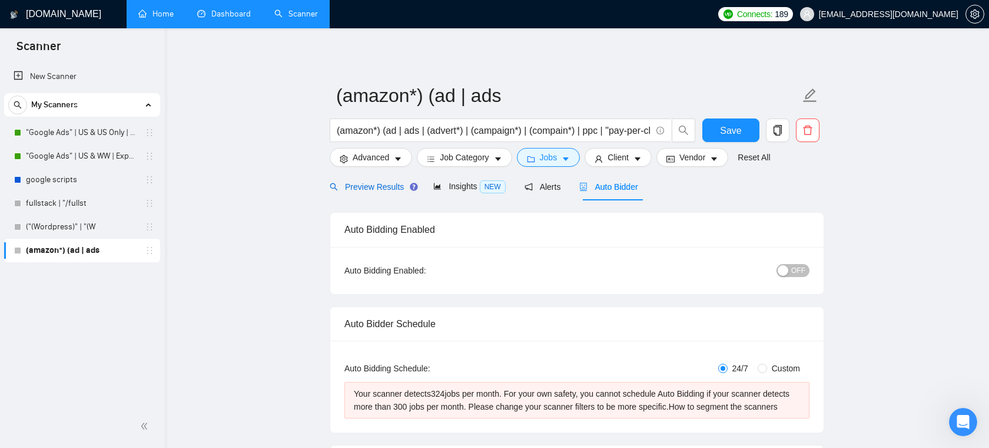
click at [360, 185] on span "Preview Results" at bounding box center [372, 186] width 85 height 9
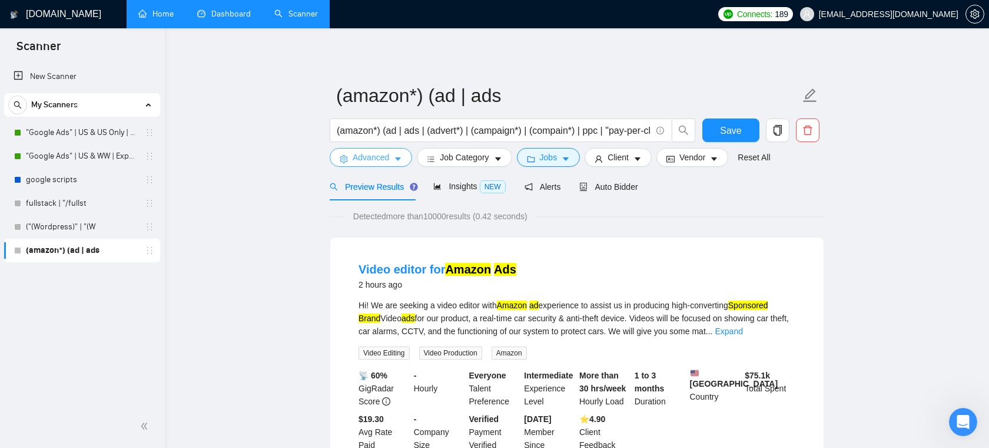
click at [383, 155] on span "Advanced" at bounding box center [371, 157] width 37 height 13
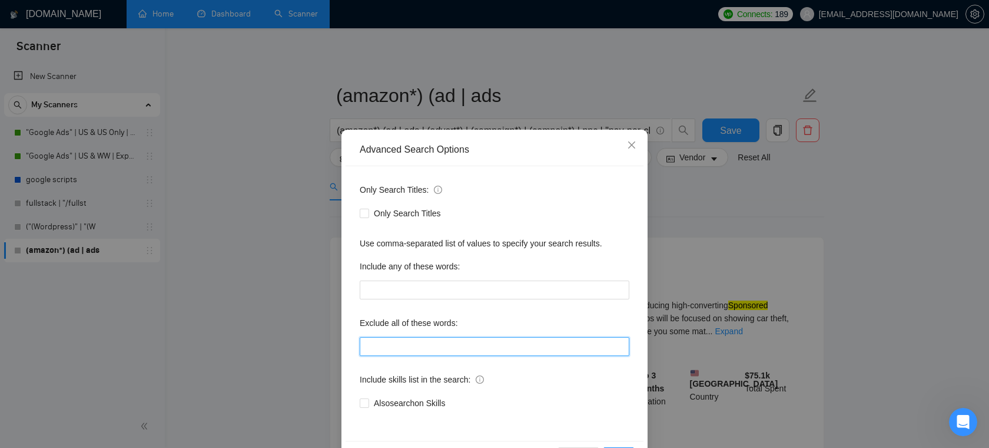
click at [490, 339] on input "text" at bounding box center [495, 346] width 270 height 19
click at [573, 319] on div "Exclude all of these words:" at bounding box center [495, 325] width 270 height 24
click at [634, 149] on icon "close" at bounding box center [631, 144] width 9 height 9
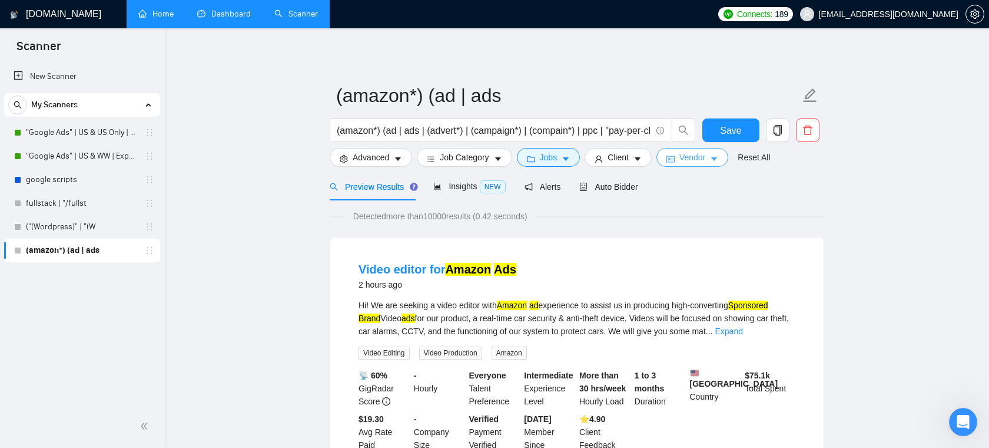
click at [705, 157] on span "Vendor" at bounding box center [693, 157] width 26 height 13
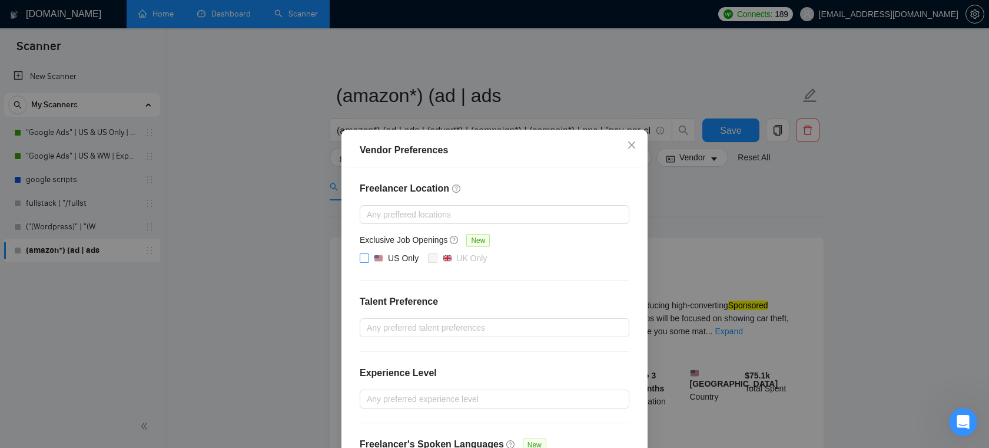
click at [366, 259] on input "US Only" at bounding box center [364, 257] width 8 height 8
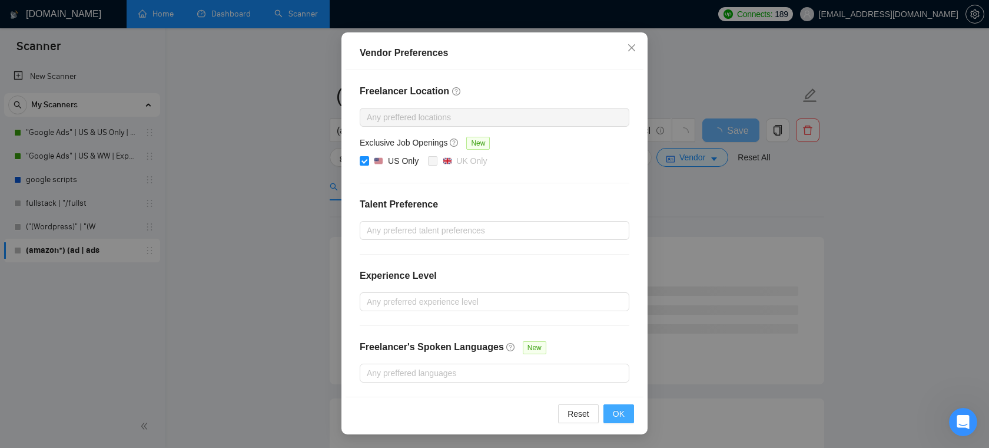
click at [616, 410] on span "OK" at bounding box center [619, 413] width 12 height 13
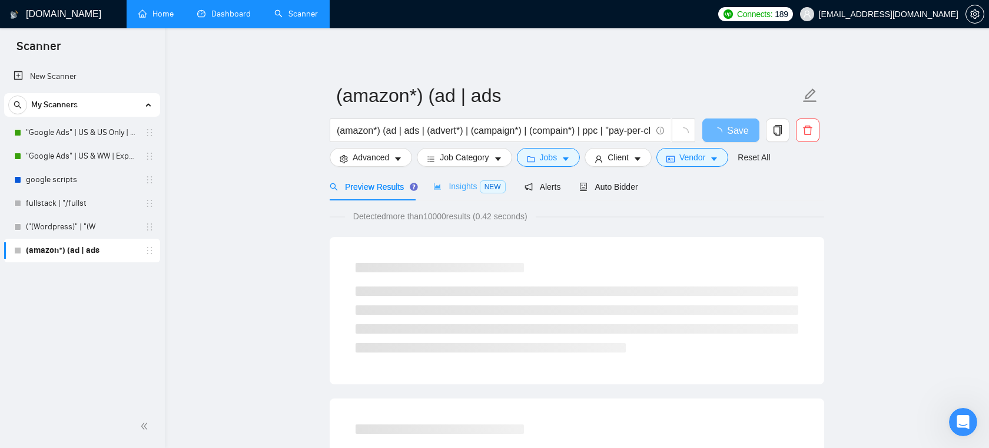
click at [462, 179] on div "Insights NEW" at bounding box center [469, 187] width 72 height 28
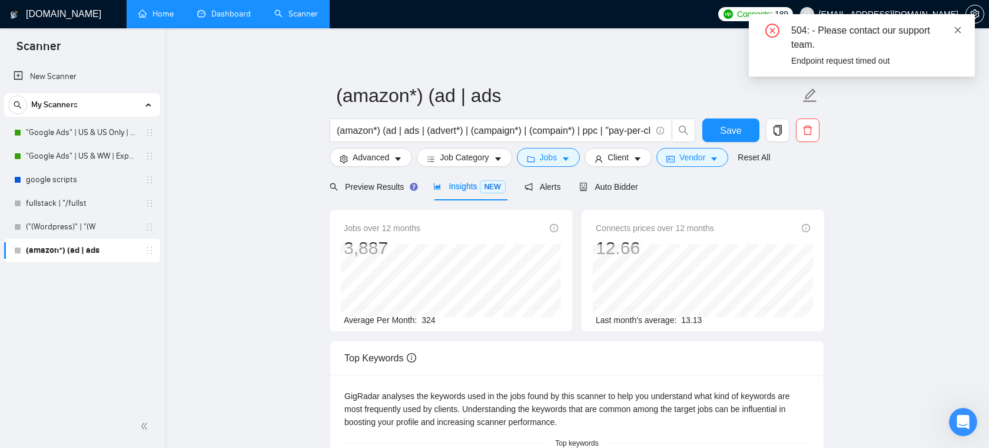
click at [956, 32] on icon "close" at bounding box center [958, 29] width 6 height 6
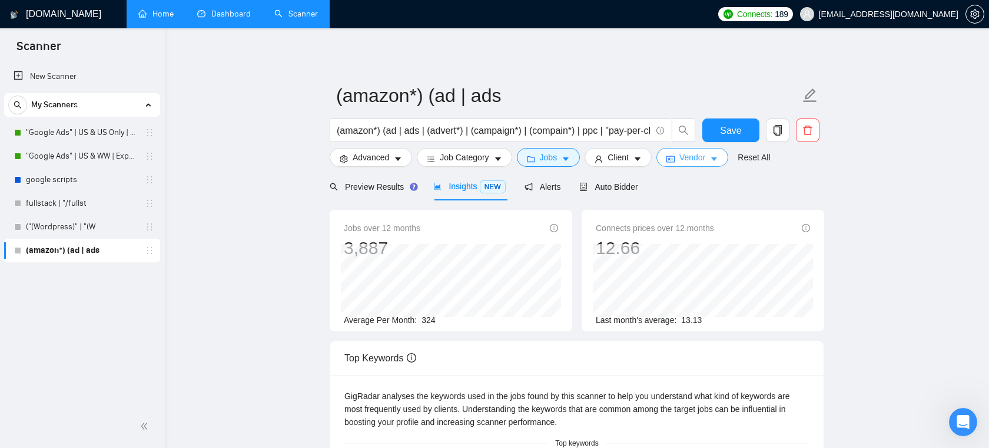
click at [700, 160] on span "Vendor" at bounding box center [693, 157] width 26 height 13
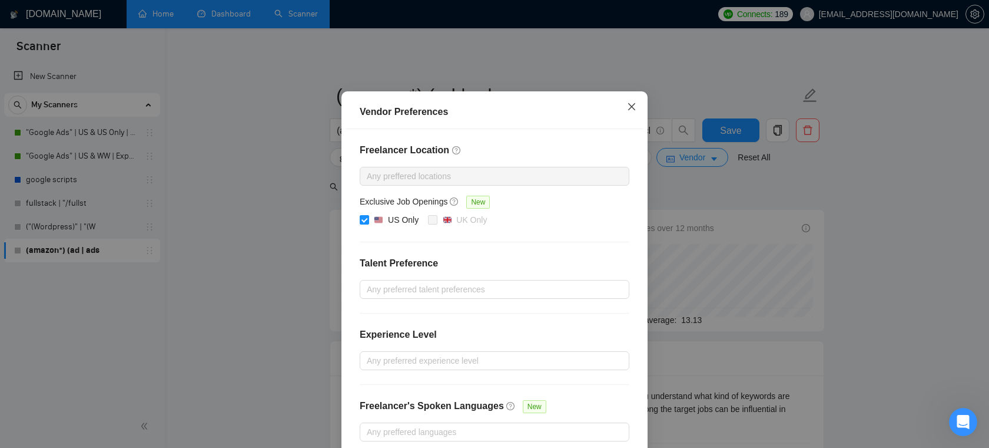
click at [638, 123] on span "Close" at bounding box center [632, 107] width 32 height 32
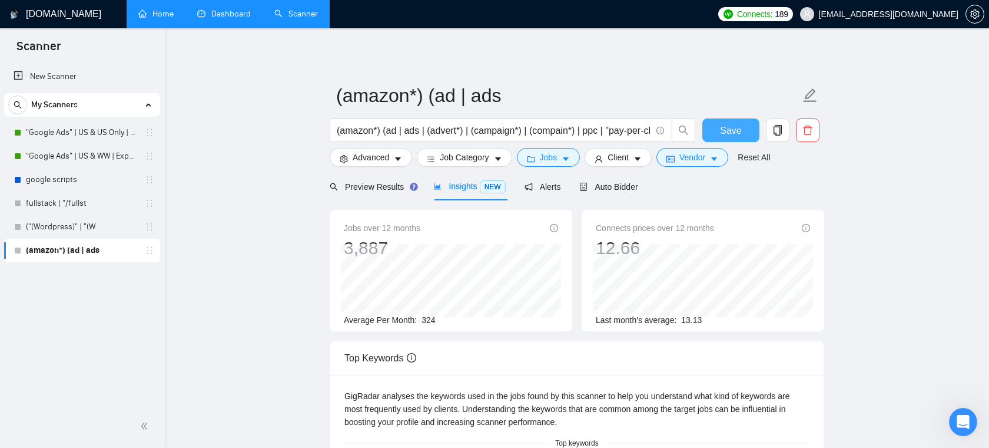
click at [733, 128] on span "Save" at bounding box center [730, 130] width 21 height 15
click at [699, 157] on span "Vendor" at bounding box center [693, 157] width 26 height 13
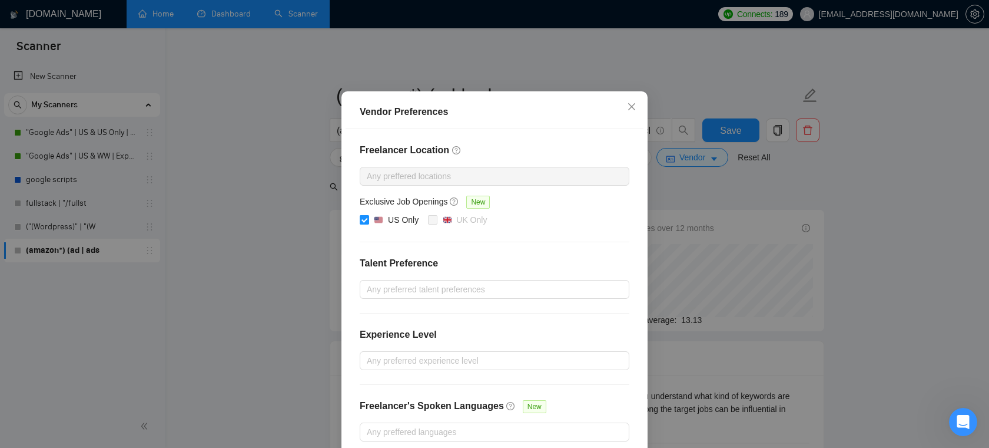
click at [396, 226] on div "US Only" at bounding box center [403, 219] width 31 height 13
click at [368, 223] on input "US Only" at bounding box center [364, 219] width 8 height 8
checkbox input "false"
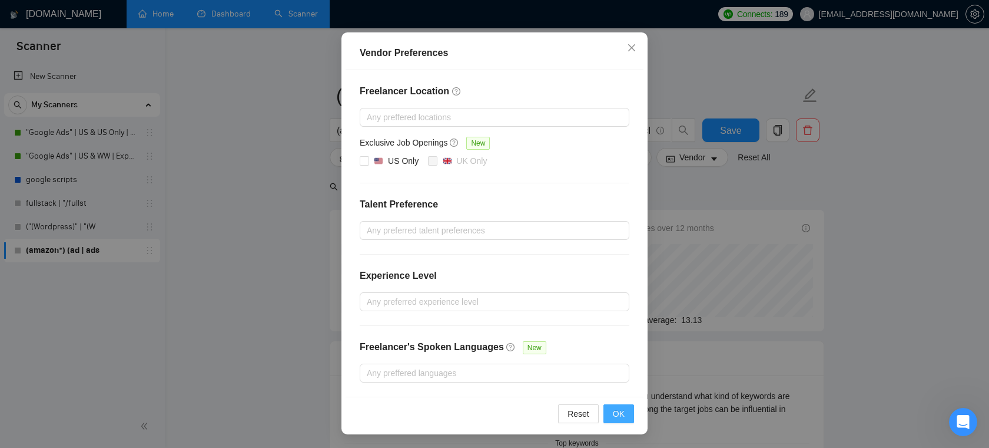
click at [622, 416] on span "OK" at bounding box center [619, 413] width 12 height 13
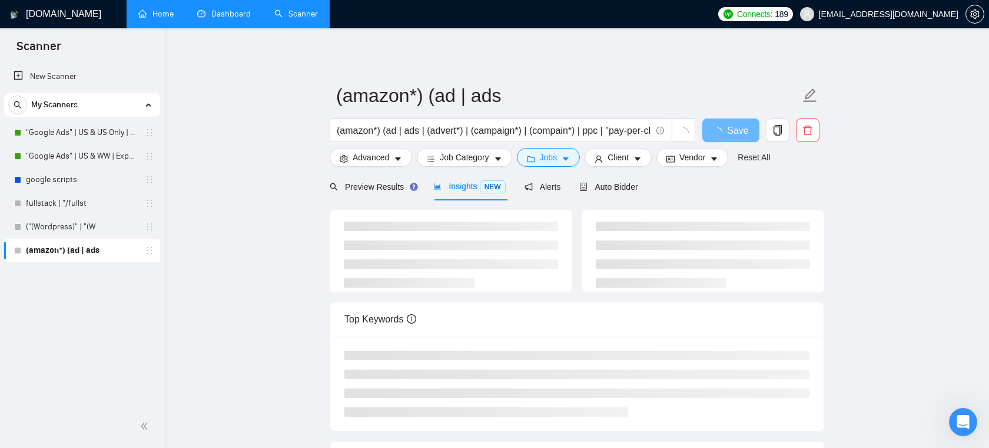
scroll to position [38, 0]
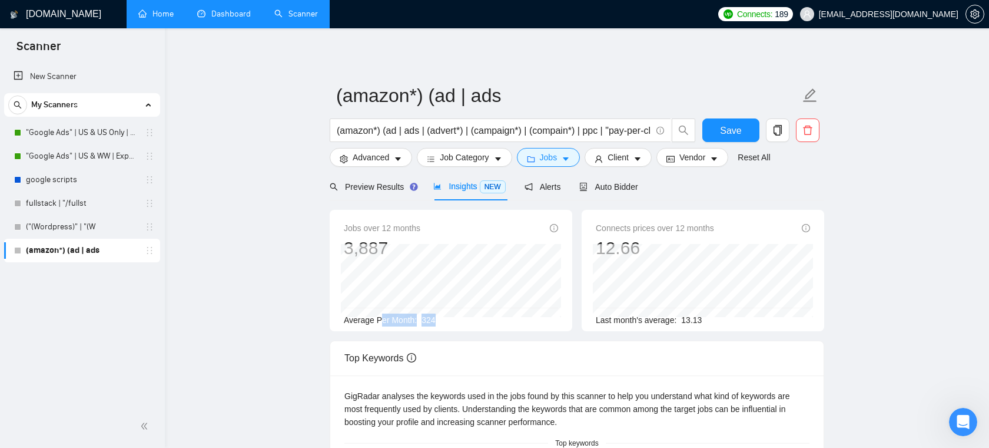
drag, startPoint x: 455, startPoint y: 320, endPoint x: 370, endPoint y: 320, distance: 84.8
click at [370, 320] on div "Average Per Month: 324" at bounding box center [451, 319] width 214 height 13
click at [705, 157] on span "Vendor" at bounding box center [693, 157] width 26 height 13
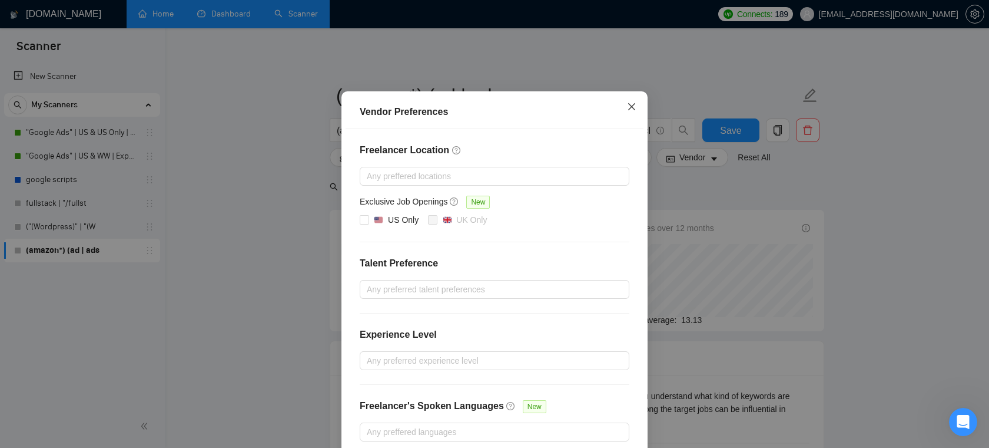
click at [627, 123] on span "Close" at bounding box center [632, 107] width 32 height 32
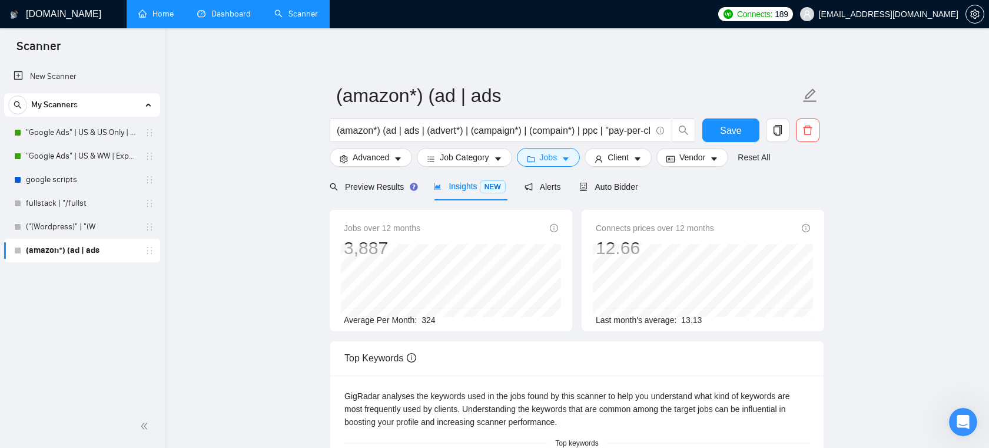
click at [624, 154] on span "Client" at bounding box center [618, 157] width 21 height 13
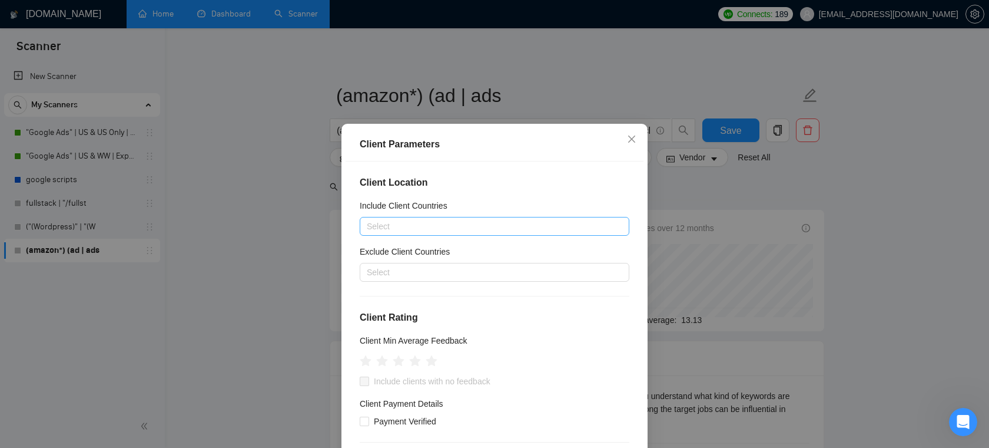
click at [446, 228] on div at bounding box center [489, 226] width 252 height 14
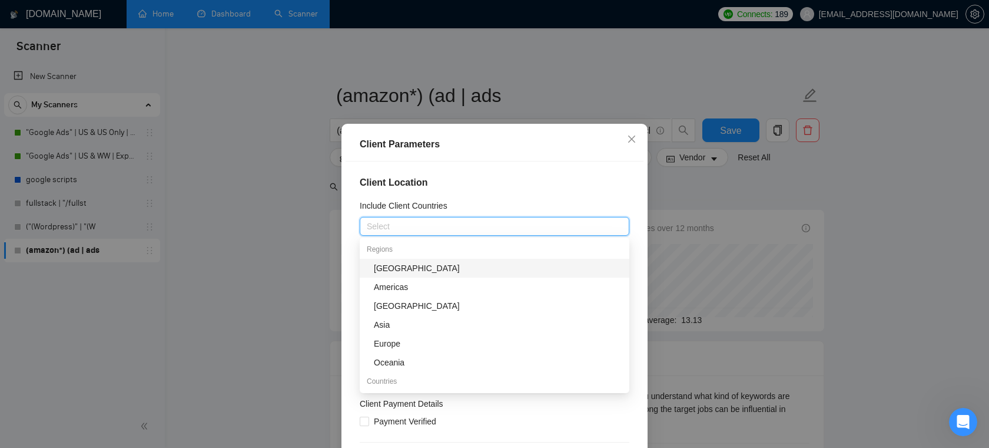
click at [489, 164] on div "Client Location Include Client Countries Select Exclude Client Countries Select…" at bounding box center [495, 317] width 298 height 313
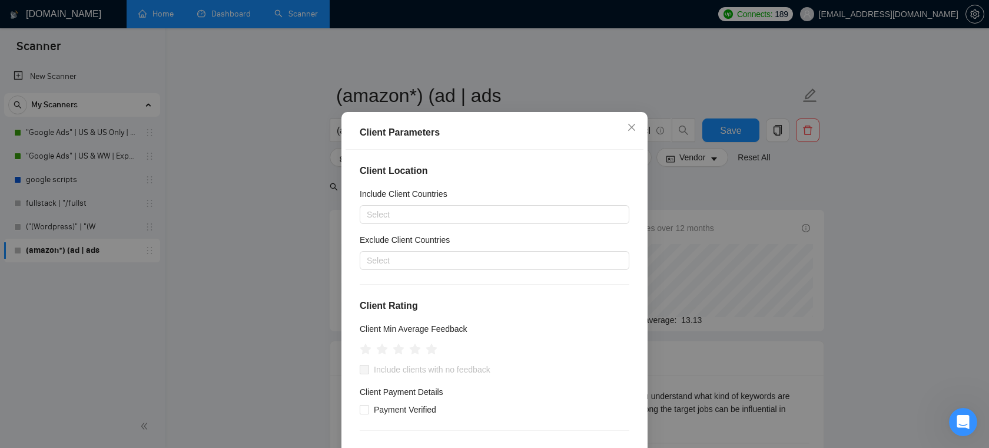
scroll to position [182, 0]
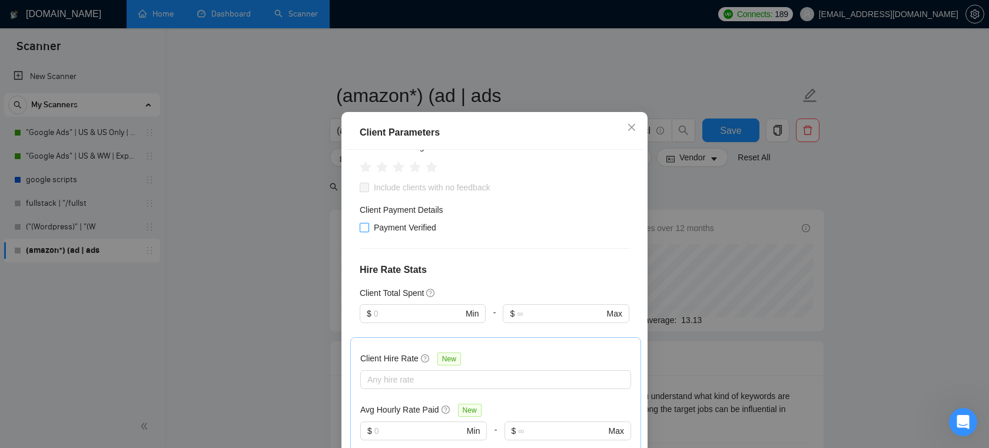
click at [418, 221] on span "Payment Verified" at bounding box center [405, 227] width 72 height 13
click at [368, 223] on input "Payment Verified" at bounding box center [364, 227] width 8 height 8
checkbox input "true"
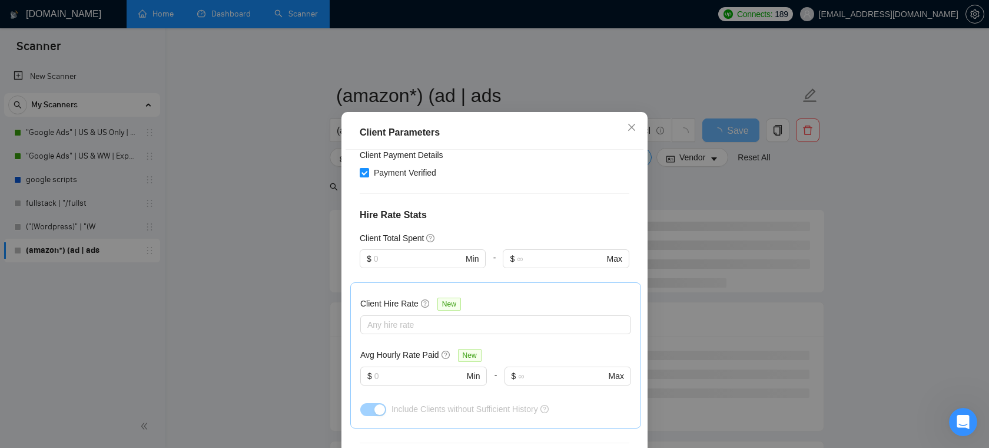
scroll to position [271, 0]
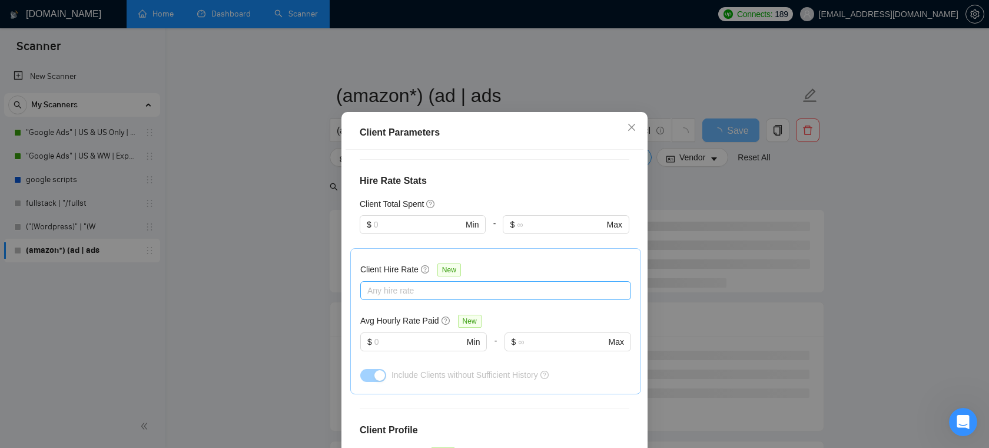
click at [438, 289] on div at bounding box center [489, 290] width 253 height 14
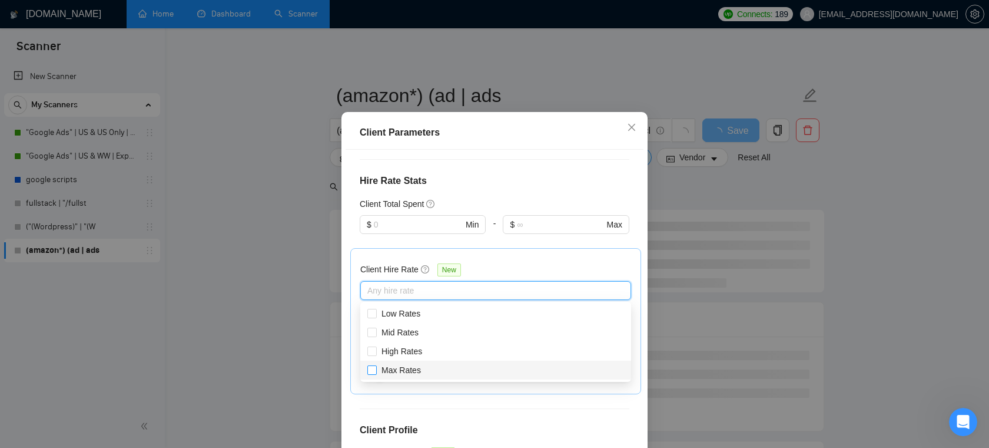
click at [396, 370] on span "Max Rates" at bounding box center [401, 369] width 39 height 9
click at [376, 370] on input "Max Rates" at bounding box center [371, 369] width 8 height 8
checkbox input "true"
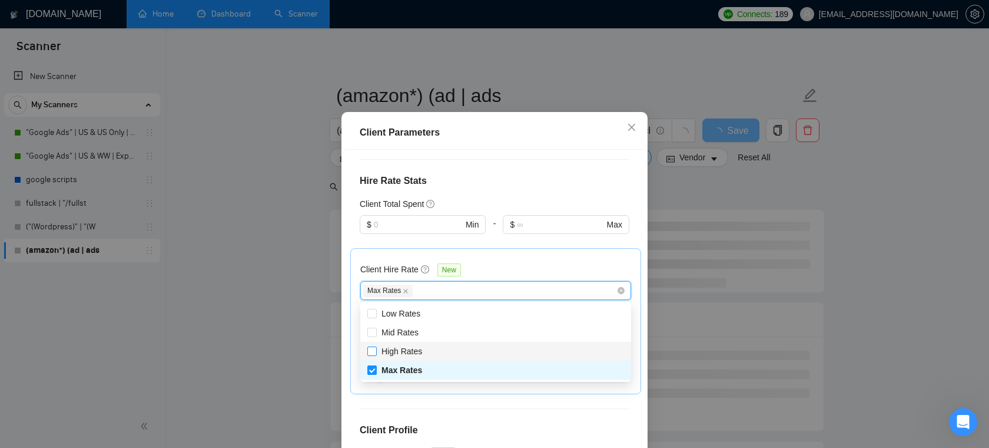
click at [403, 351] on span "High Rates" at bounding box center [402, 350] width 41 height 9
click at [376, 351] on input "High Rates" at bounding box center [371, 350] width 8 height 8
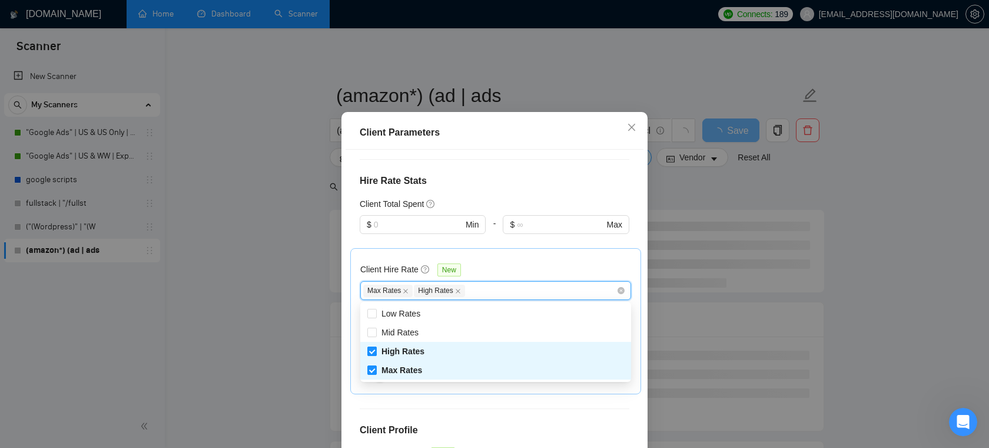
click at [403, 351] on span "High Rates" at bounding box center [403, 350] width 43 height 9
click at [376, 351] on input "High Rates" at bounding box center [371, 350] width 8 height 8
checkbox input "false"
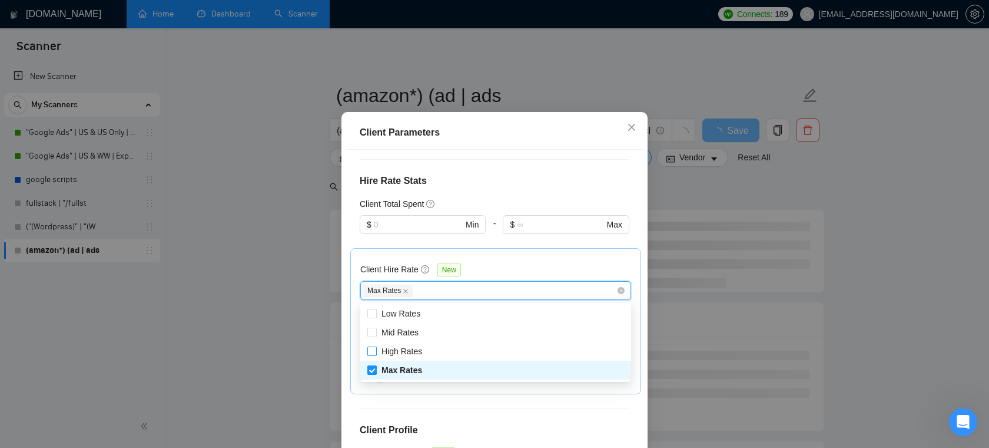
click at [399, 373] on span "Max Rates" at bounding box center [402, 369] width 41 height 9
click at [376, 373] on input "Max Rates" at bounding box center [371, 369] width 8 height 8
checkbox input "false"
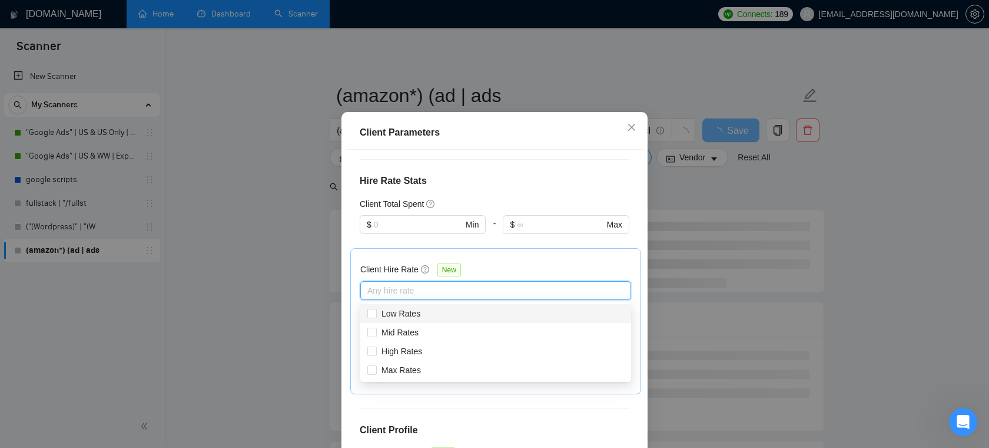
click at [536, 254] on div "Client Hire Rate New Any hire rate Avg Hourly Rate Paid New $ Min - $ Max Inclu…" at bounding box center [495, 321] width 291 height 146
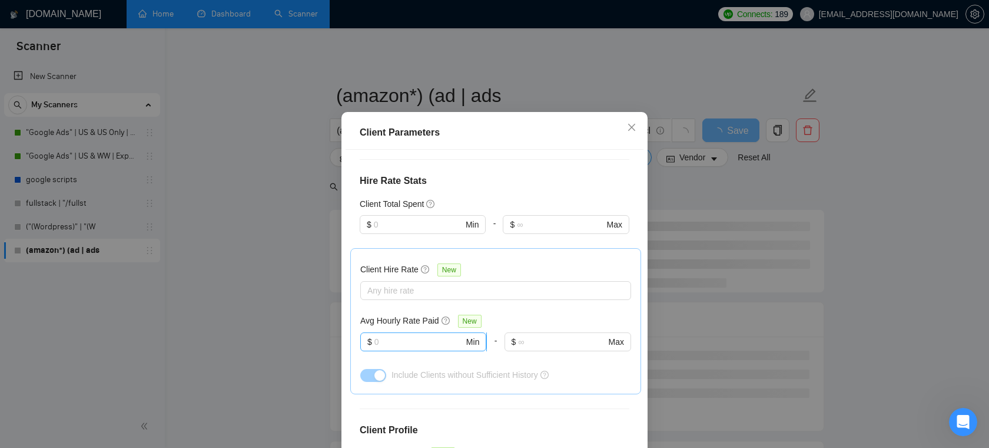
click at [427, 340] on input "text" at bounding box center [420, 341] width 90 height 13
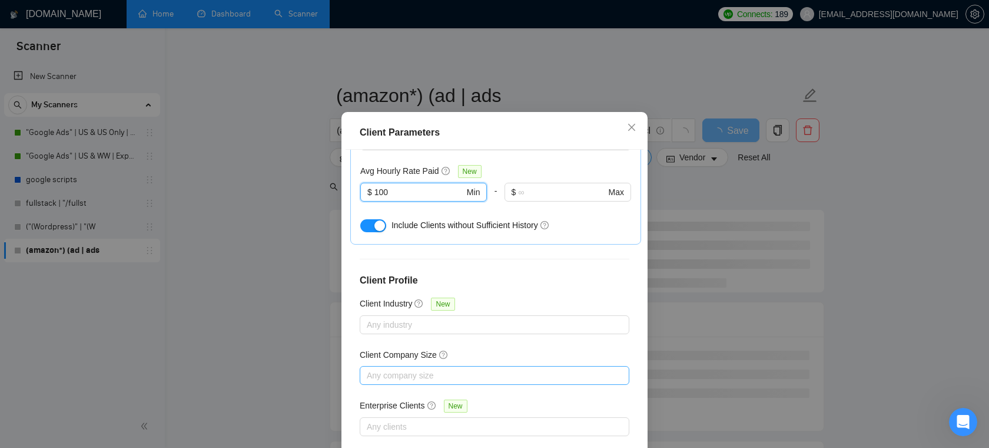
scroll to position [78, 0]
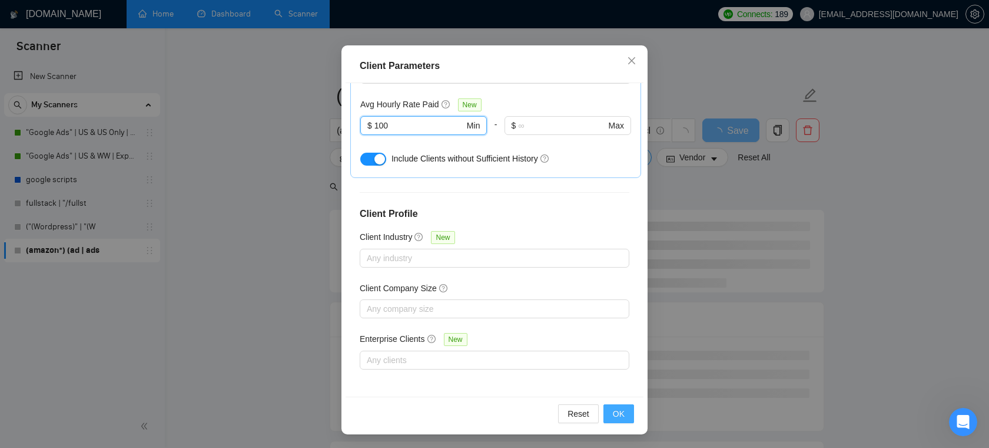
type input "100"
click at [627, 413] on button "OK" at bounding box center [619, 413] width 31 height 19
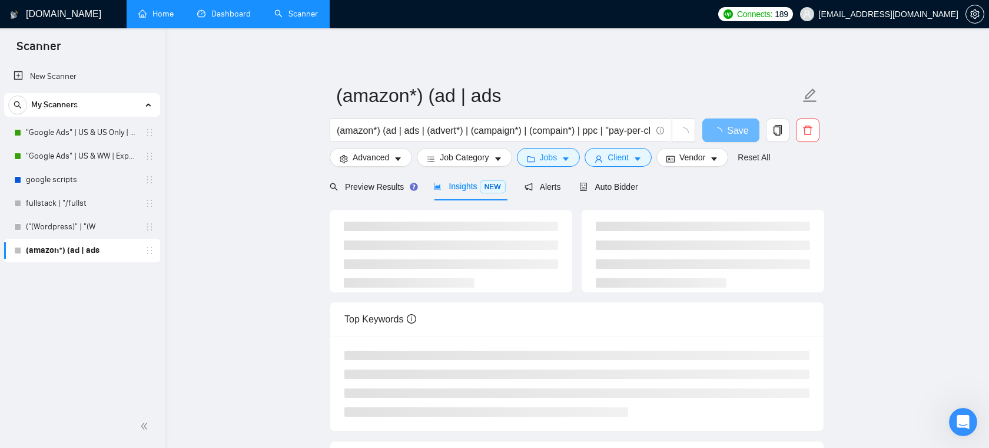
scroll to position [26, 0]
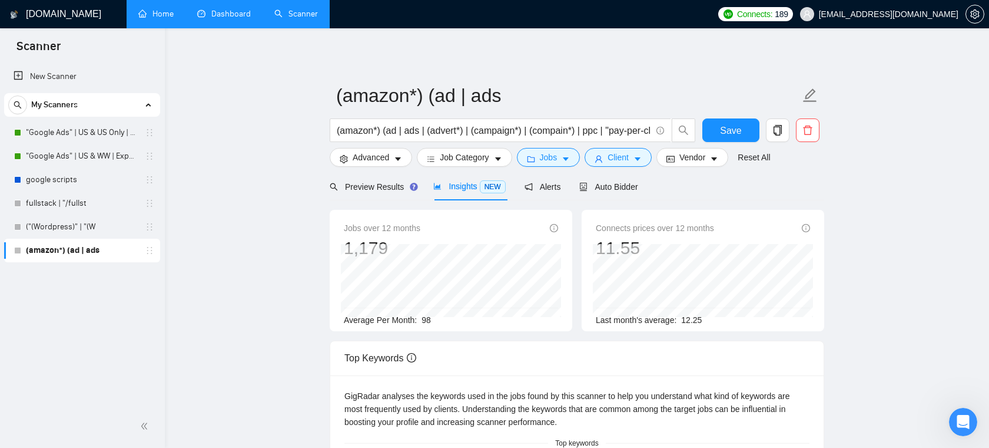
click at [383, 180] on div "Preview Results" at bounding box center [372, 186] width 85 height 13
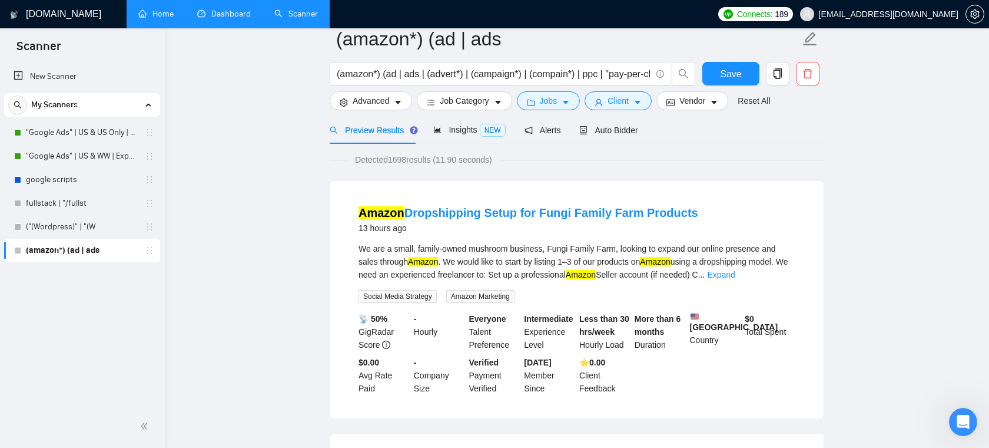
scroll to position [31, 0]
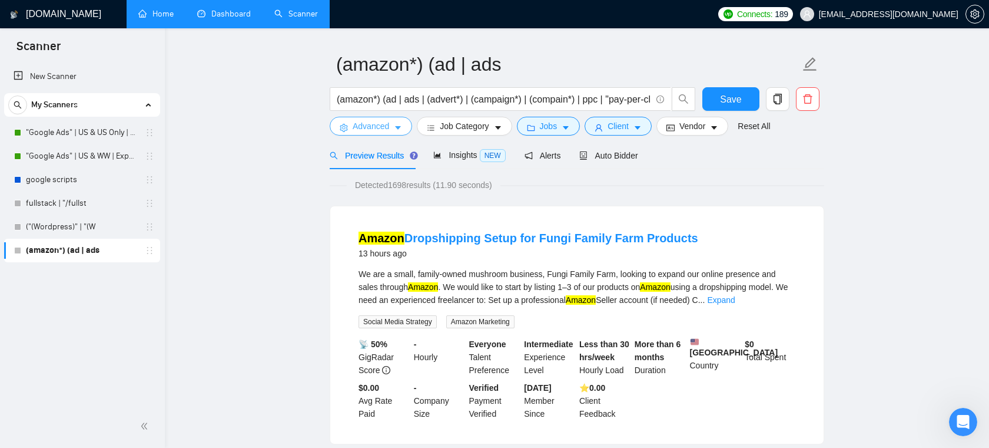
click at [380, 130] on span "Advanced" at bounding box center [371, 126] width 37 height 13
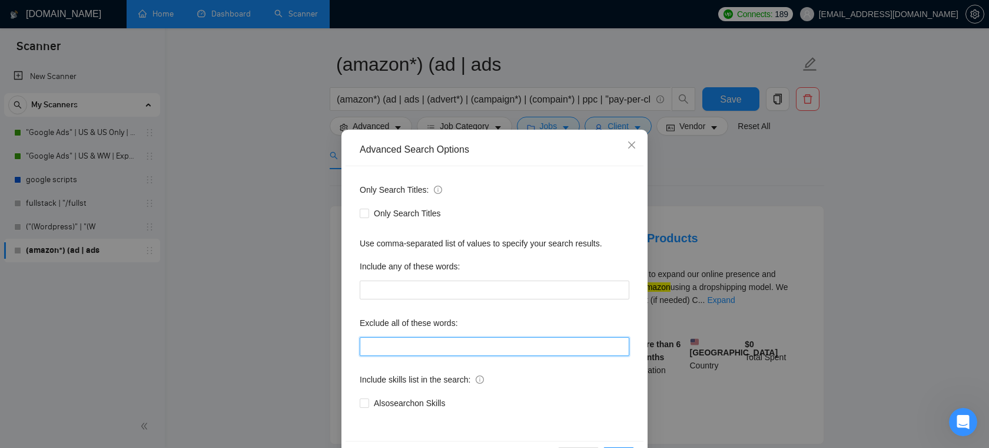
click at [418, 344] on input "text" at bounding box center [495, 346] width 270 height 19
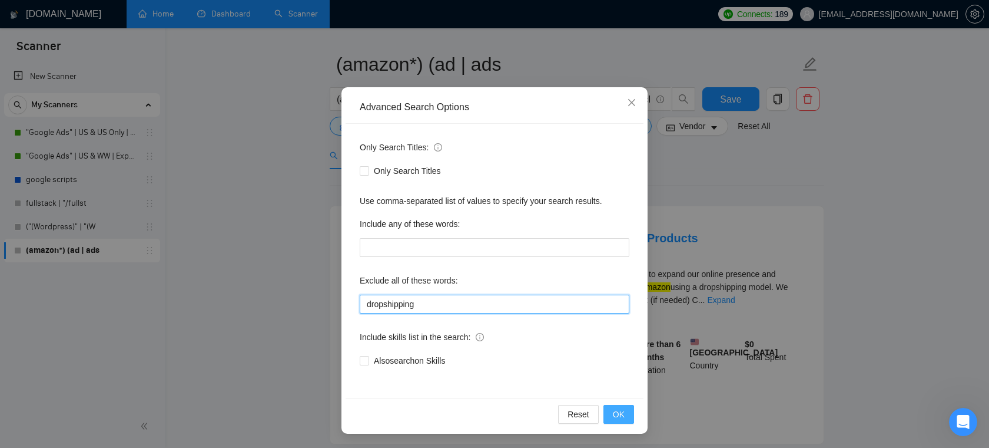
type input "dropshipping"
click at [622, 415] on span "OK" at bounding box center [619, 413] width 12 height 13
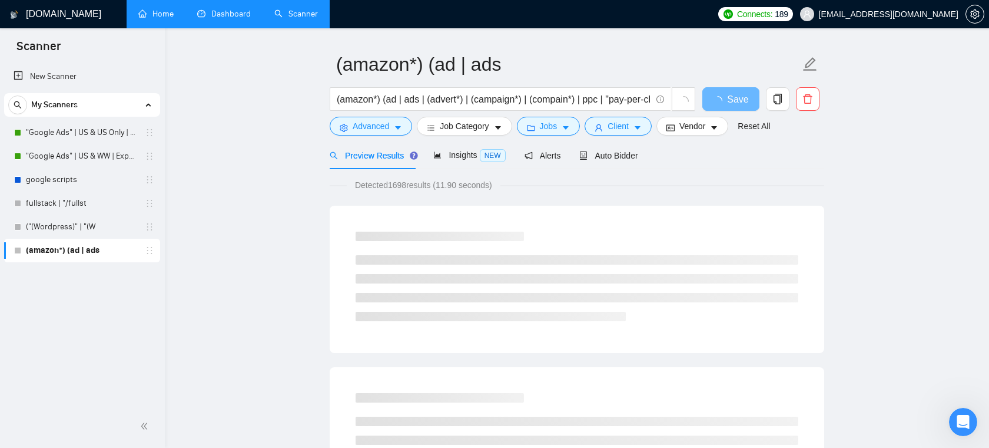
scroll to position [0, 0]
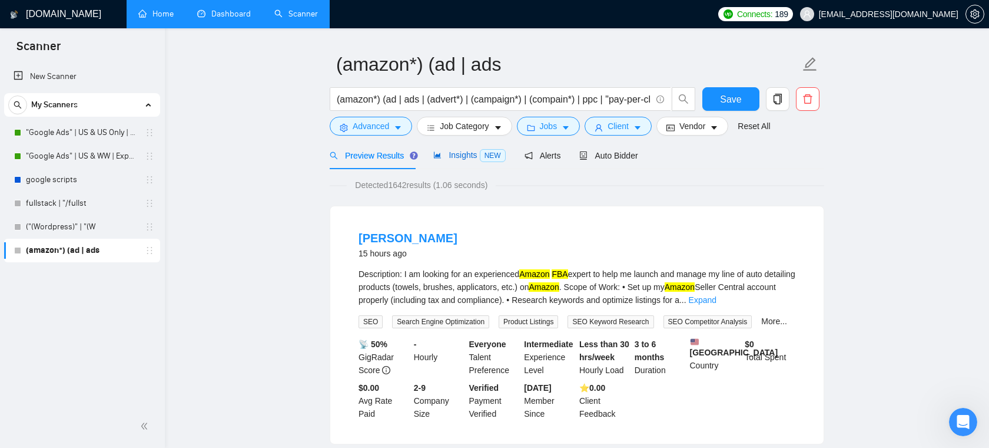
click at [469, 154] on span "Insights NEW" at bounding box center [469, 154] width 72 height 9
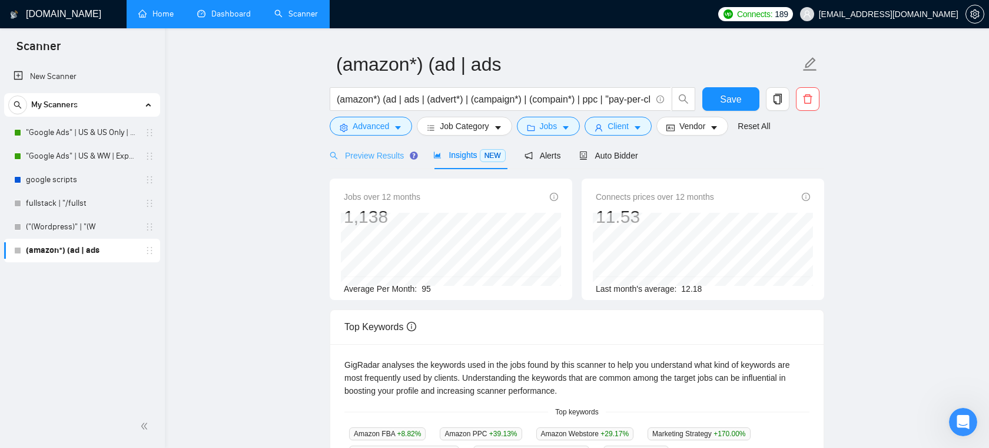
click at [390, 162] on div "Preview Results" at bounding box center [372, 155] width 85 height 28
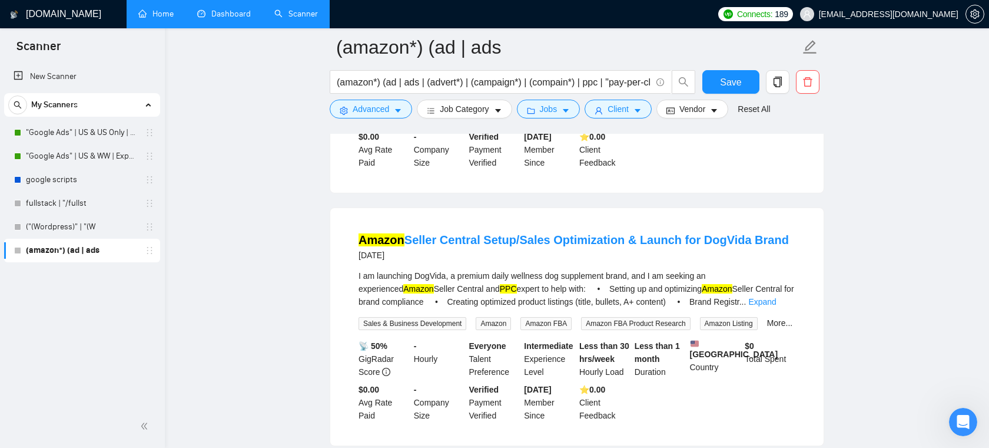
scroll to position [585, 0]
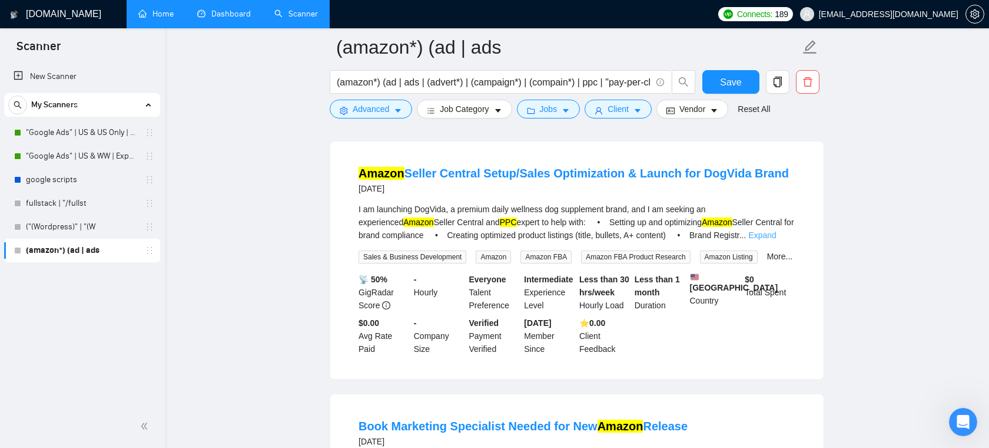
click at [776, 240] on link "Expand" at bounding box center [762, 234] width 28 height 9
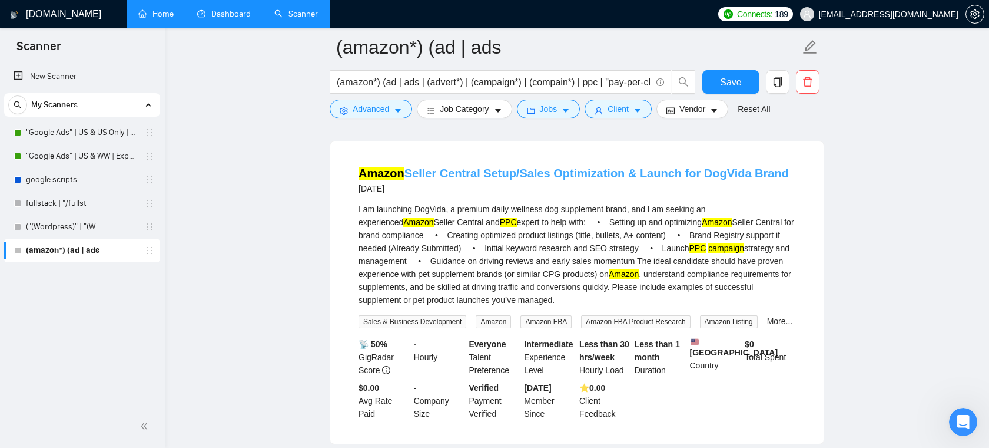
click at [504, 180] on link "Amazon Seller Central Setup/Sales Optimization & Launch for DogVida Brand" at bounding box center [574, 173] width 430 height 13
click at [539, 180] on link "Amazon Seller Central Setup/Sales Optimization & Launch for DogVida Brand" at bounding box center [574, 173] width 430 height 13
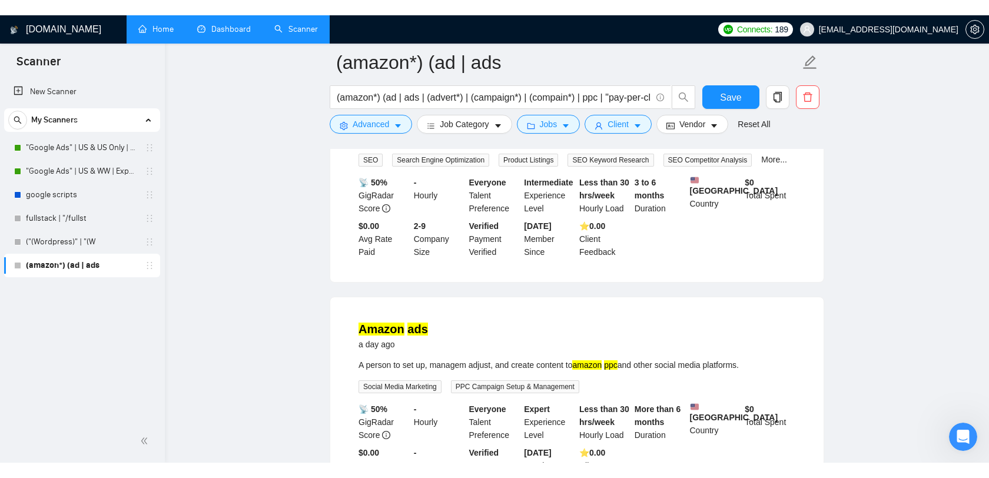
scroll to position [81, 0]
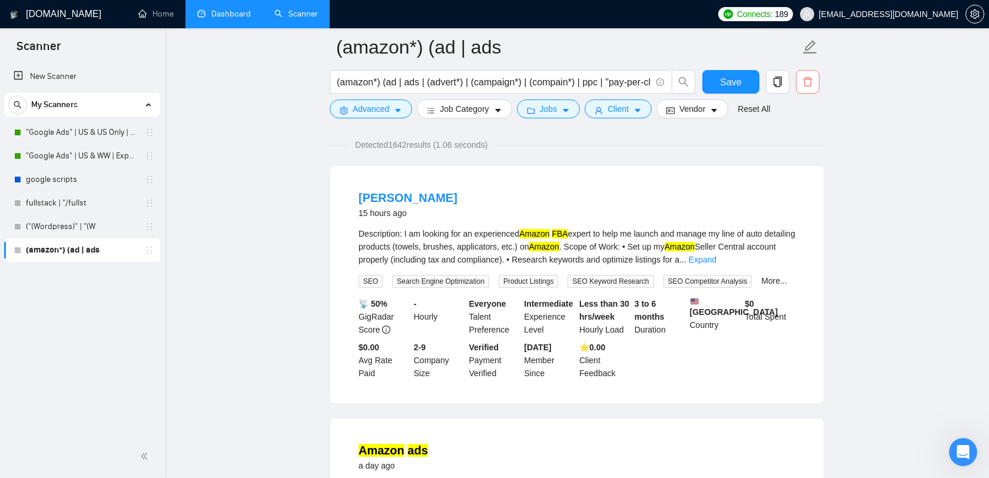
click at [804, 85] on icon "delete" at bounding box center [808, 82] width 11 height 11
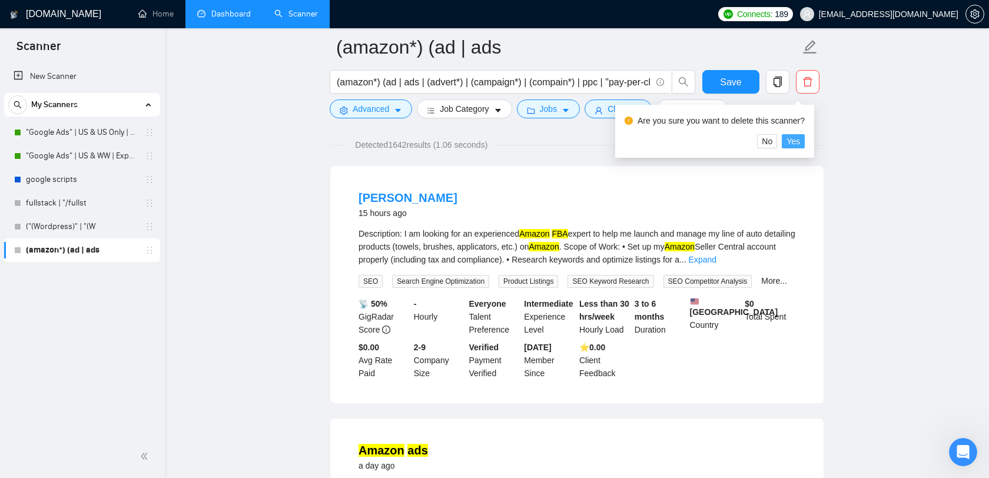
click at [798, 143] on span "Yes" at bounding box center [794, 141] width 14 height 13
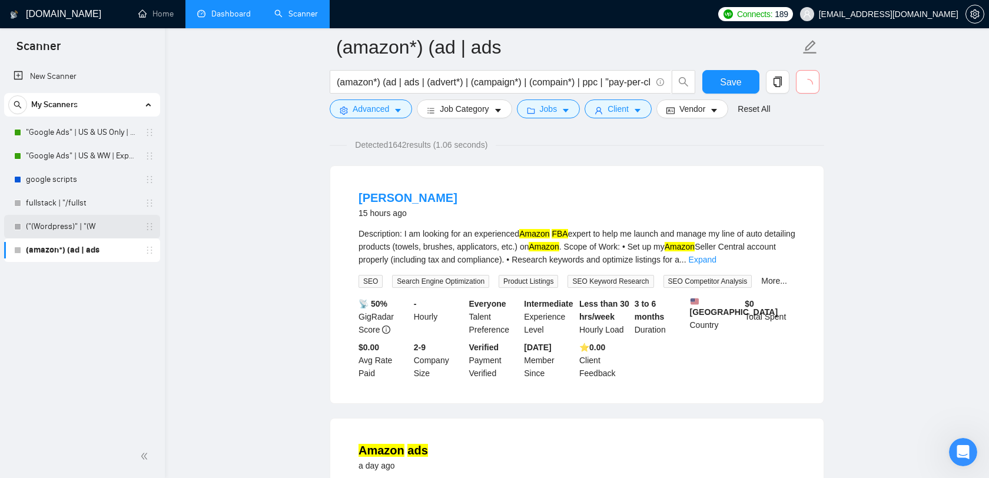
click at [104, 228] on link "("(Wordpress)" | "(W" at bounding box center [82, 227] width 112 height 24
